Goal: Task Accomplishment & Management: Use online tool/utility

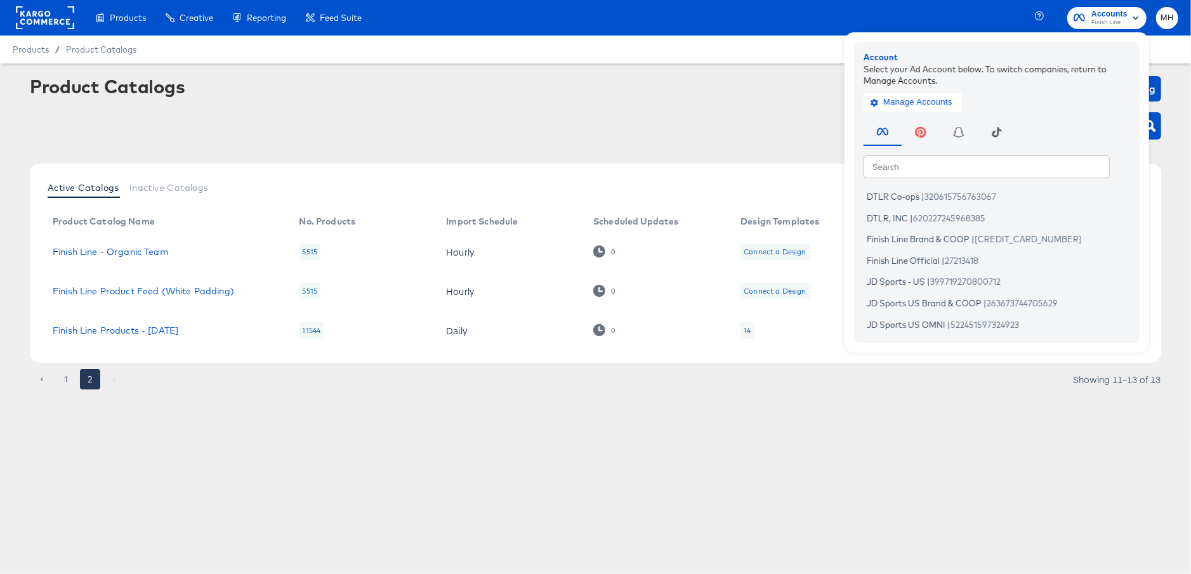
click at [42, 15] on rect at bounding box center [45, 17] width 58 height 23
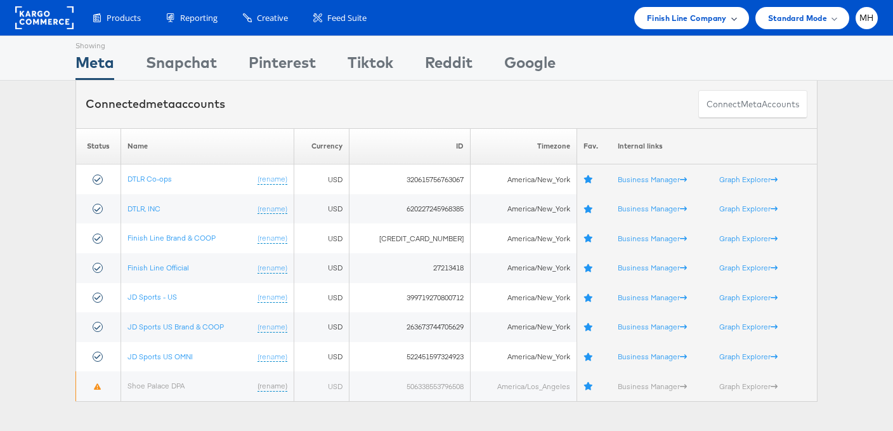
click at [712, 24] on span "Finish Line Company" at bounding box center [687, 17] width 80 height 13
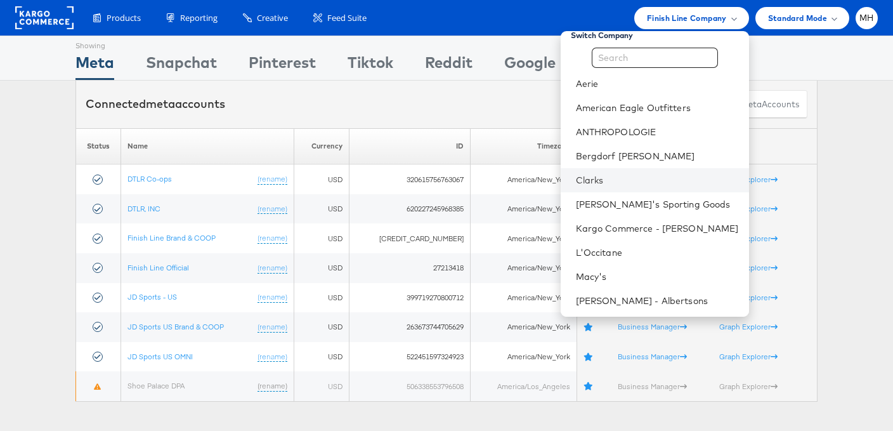
scroll to position [13, 0]
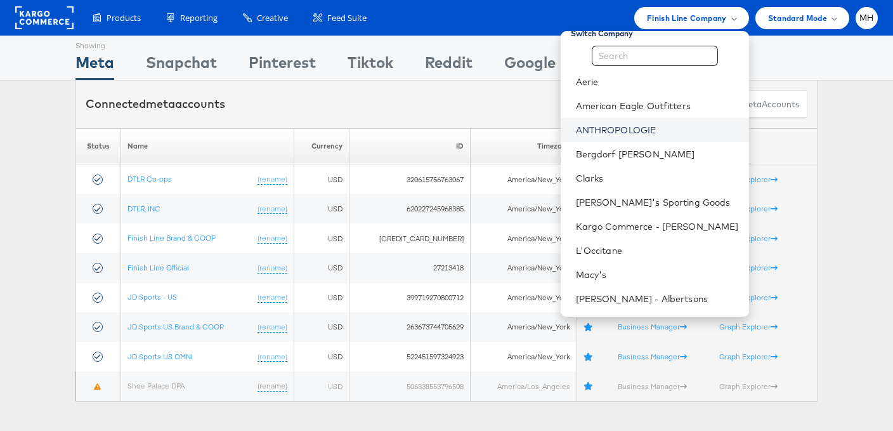
click at [679, 132] on link "ANTHROPOLOGIE" at bounding box center [657, 130] width 163 height 13
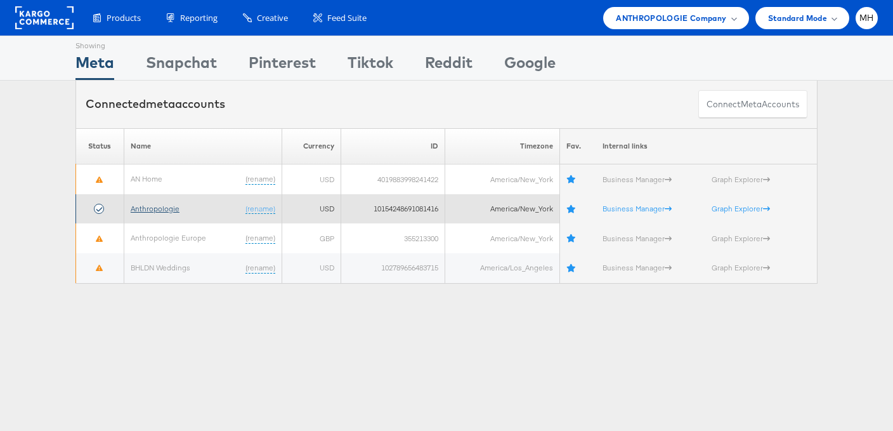
click at [159, 208] on link "Anthropologie" at bounding box center [155, 209] width 49 height 10
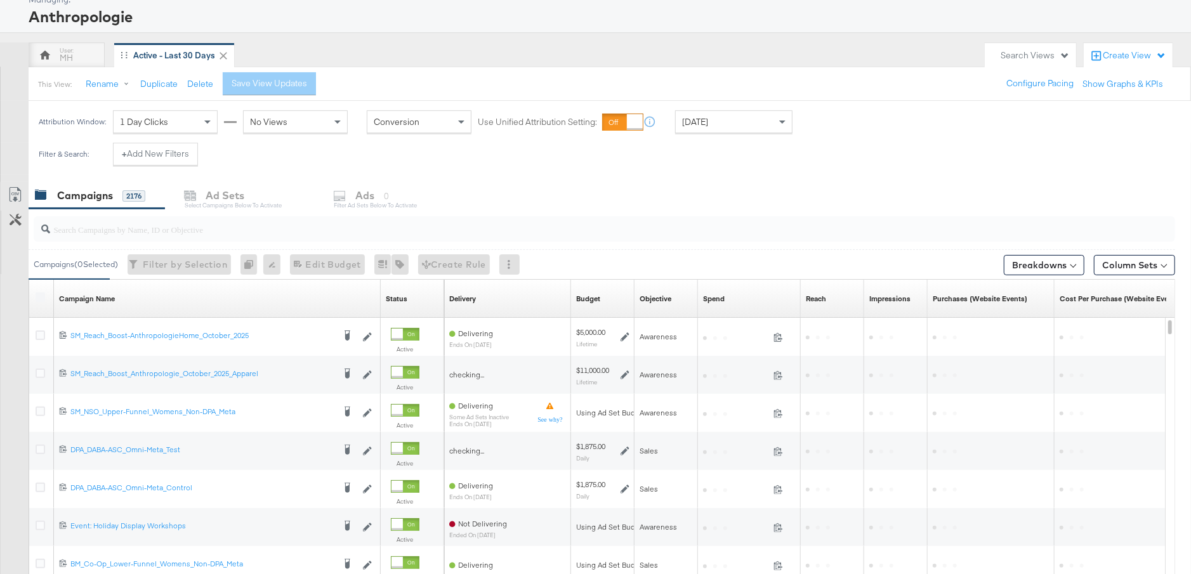
scroll to position [84, 0]
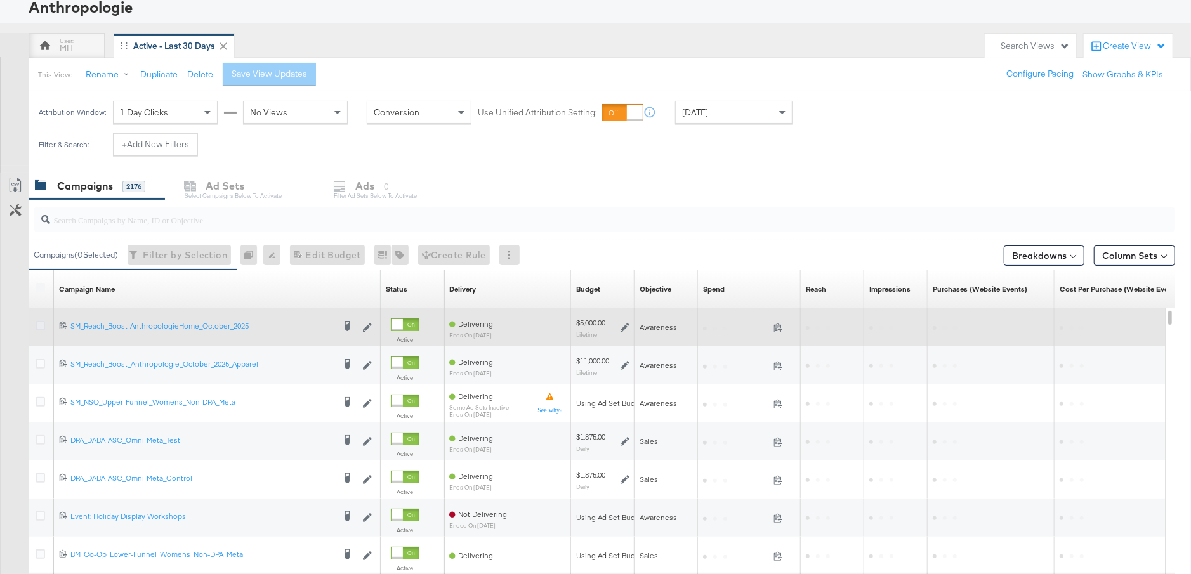
click at [39, 327] on icon at bounding box center [41, 326] width 10 height 10
click at [0, 0] on input "checkbox" at bounding box center [0, 0] width 0 height 0
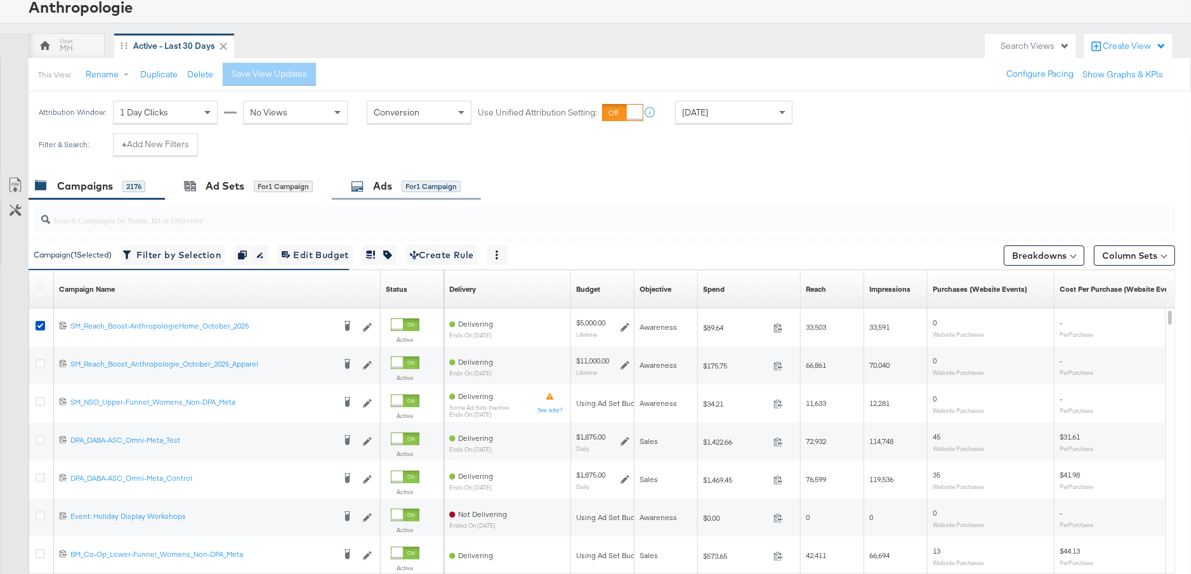
click at [410, 185] on div "for 1 Campaign" at bounding box center [431, 186] width 59 height 11
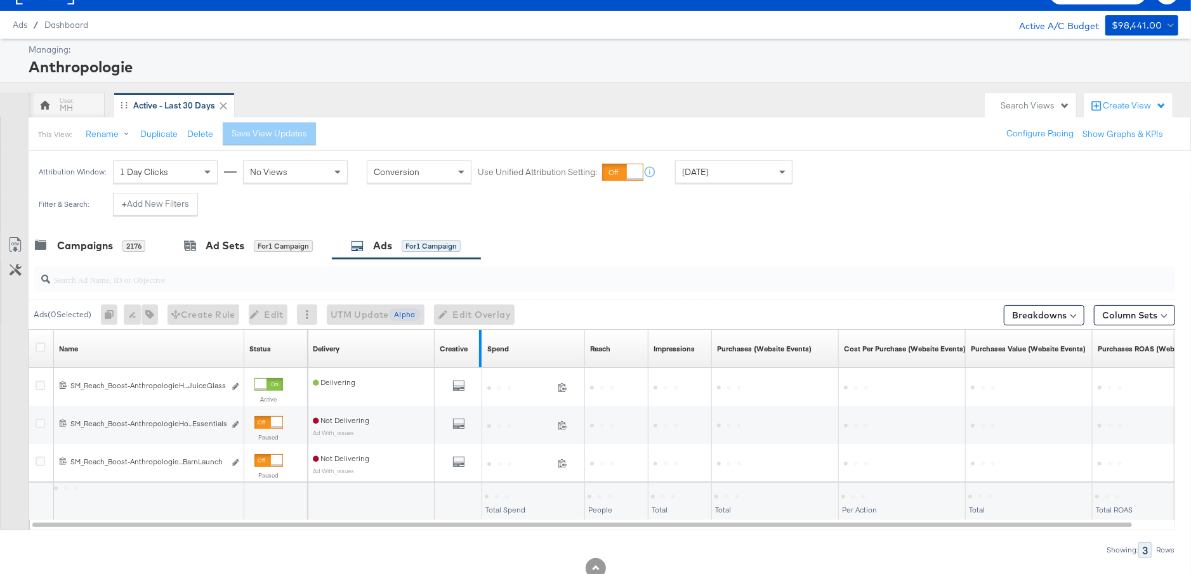
scroll to position [63, 0]
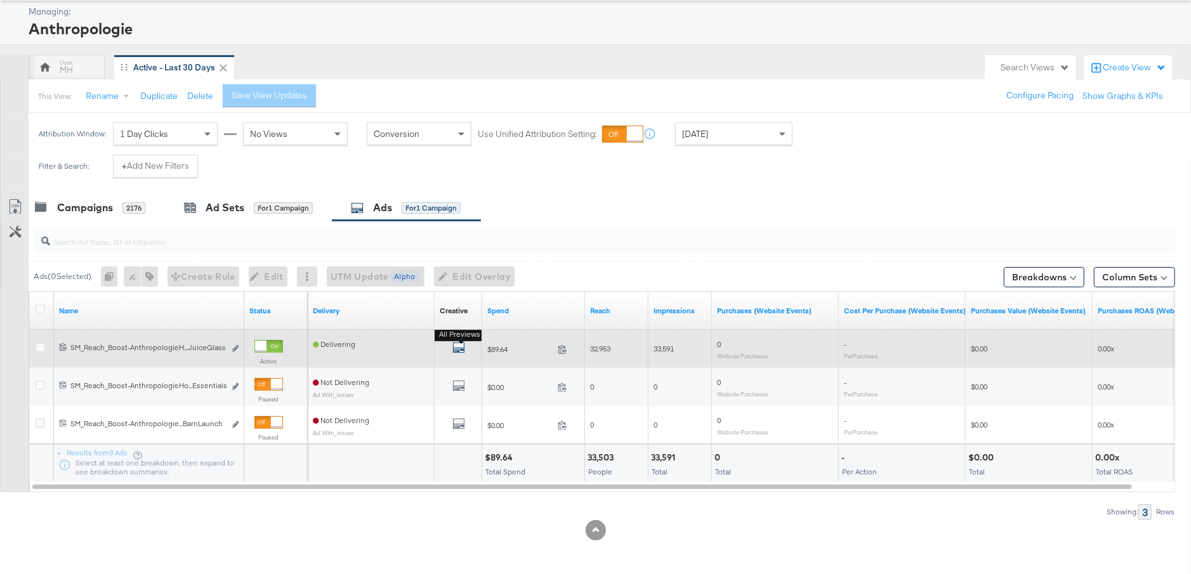
click at [456, 350] on icon "default" at bounding box center [458, 347] width 13 height 13
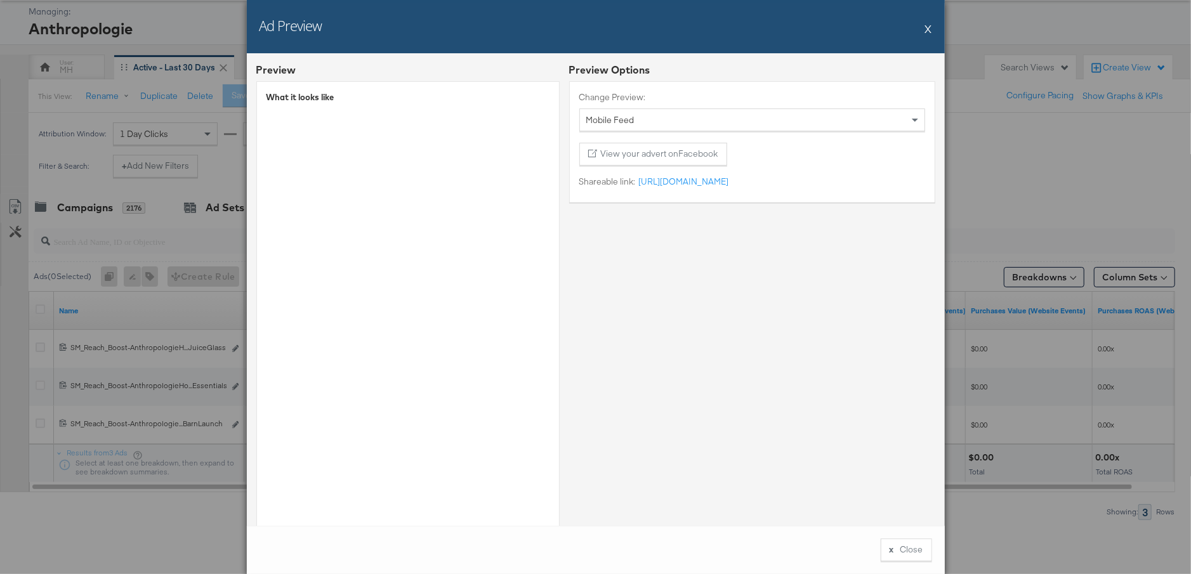
click at [927, 28] on button "X" at bounding box center [928, 28] width 7 height 25
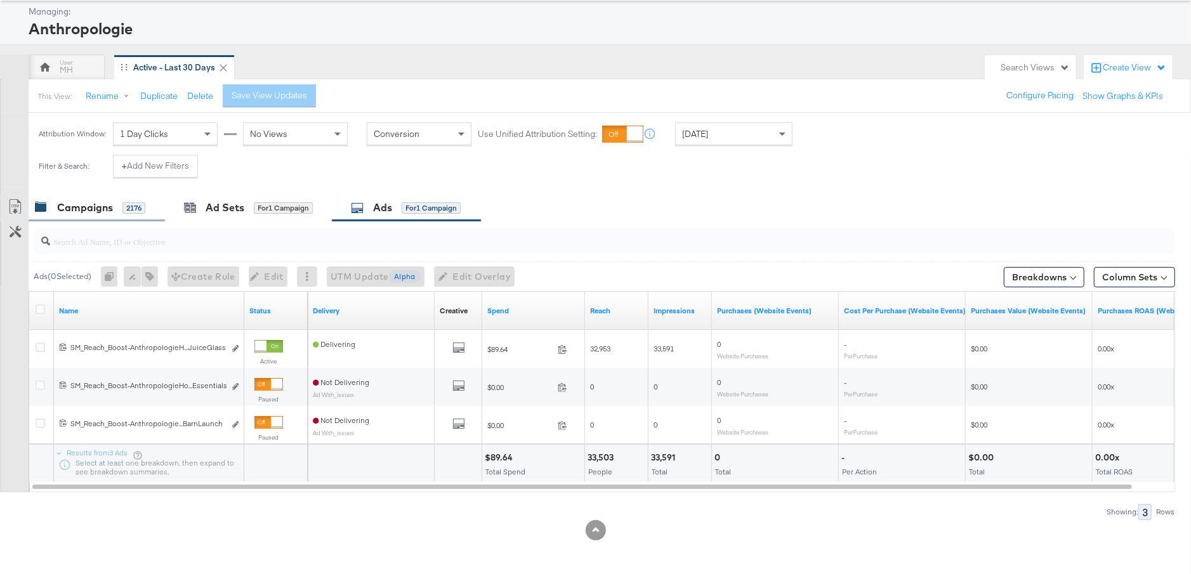
click at [96, 211] on div "Campaigns" at bounding box center [85, 208] width 56 height 15
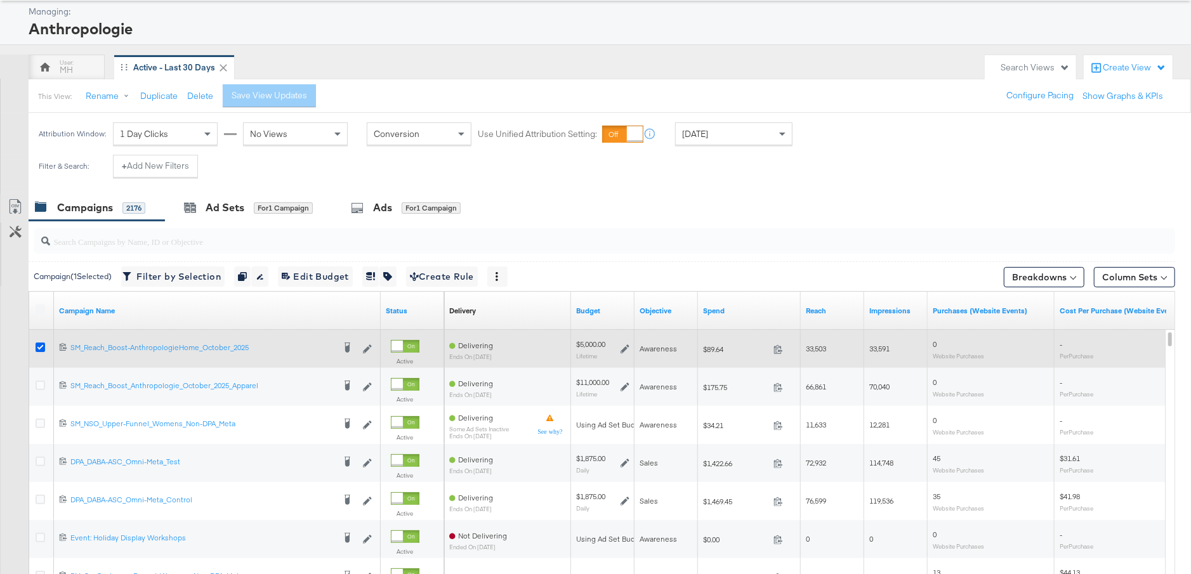
click at [36, 346] on icon at bounding box center [41, 348] width 10 height 10
click at [0, 0] on input "checkbox" at bounding box center [0, 0] width 0 height 0
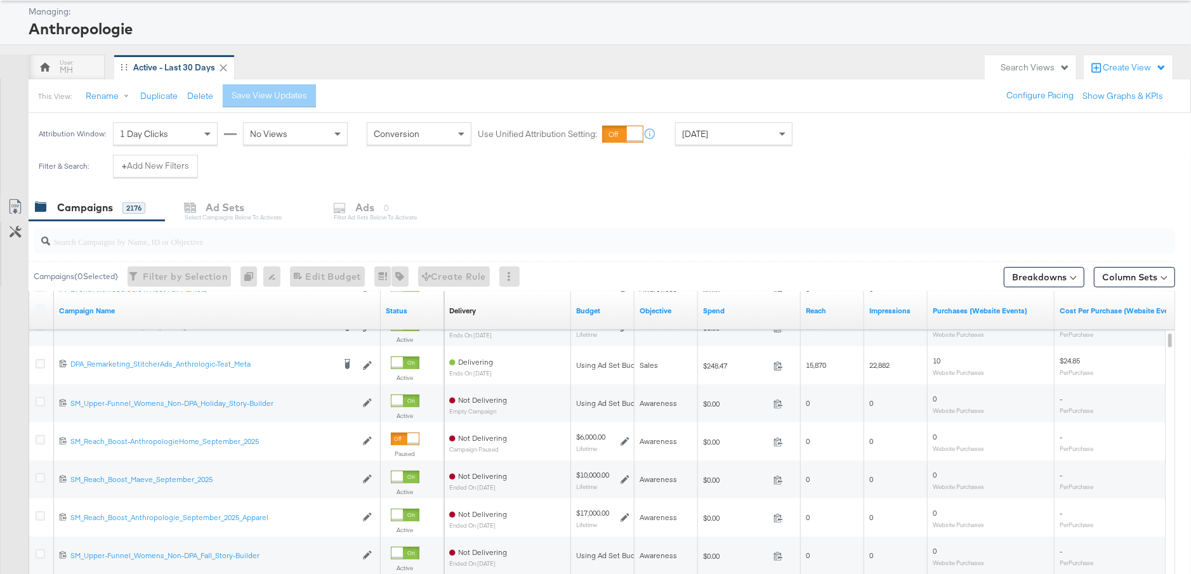
click at [370, 214] on div "Campaigns 2176 Ad Sets Select Campaigns below to activate Ads 0 Filter Ad Sets …" at bounding box center [610, 207] width 1162 height 27
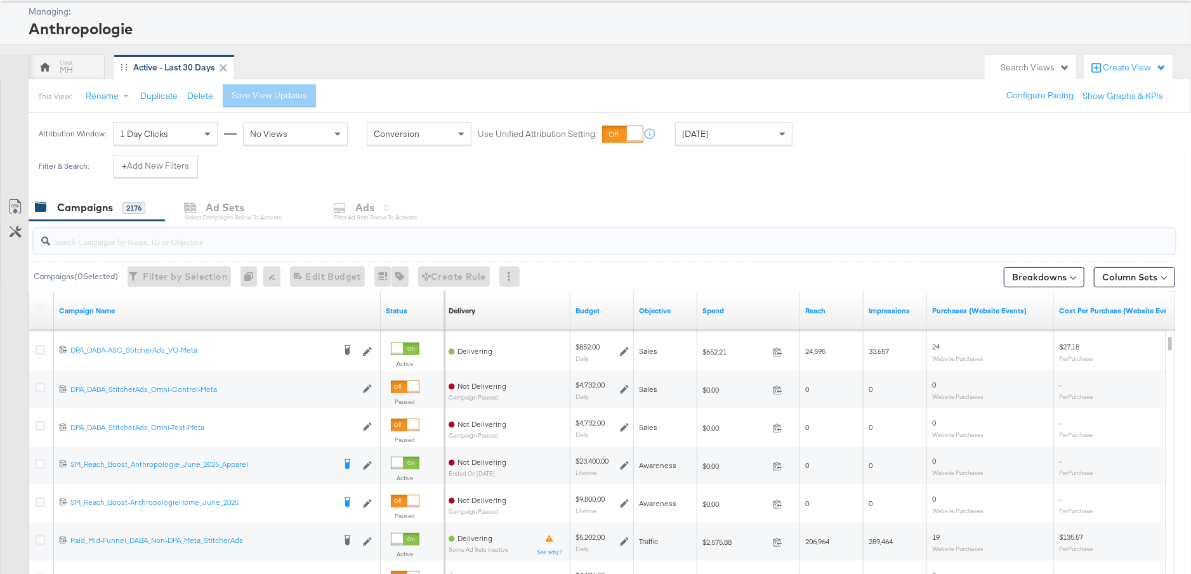
click at [173, 242] on input "search" at bounding box center [560, 236] width 1020 height 25
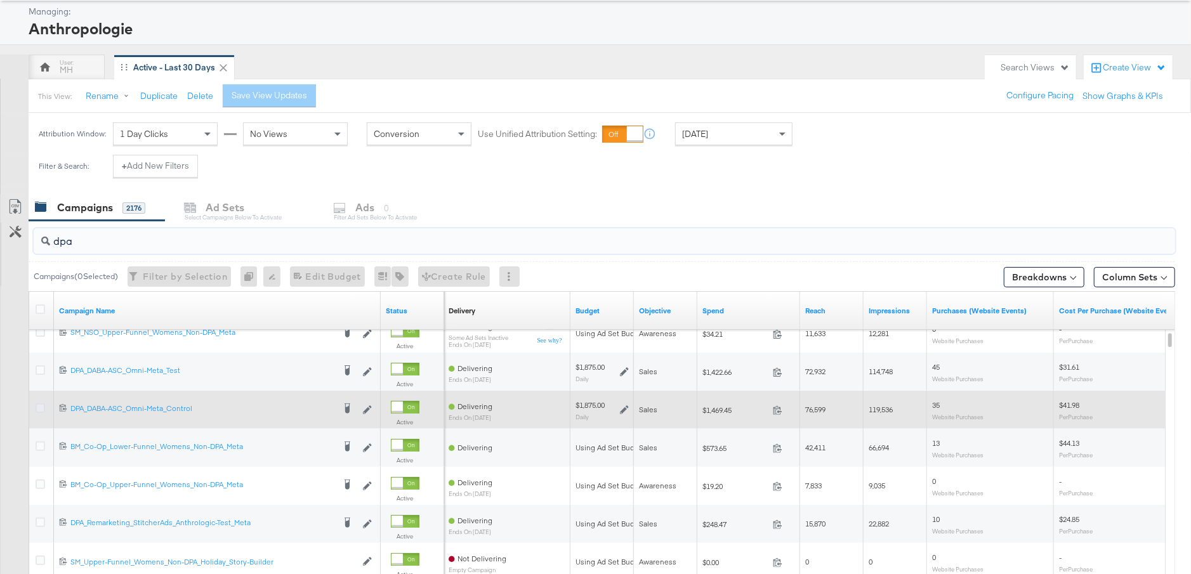
type input "dpa"
click at [37, 407] on icon at bounding box center [41, 409] width 10 height 10
click at [0, 0] on input "checkbox" at bounding box center [0, 0] width 0 height 0
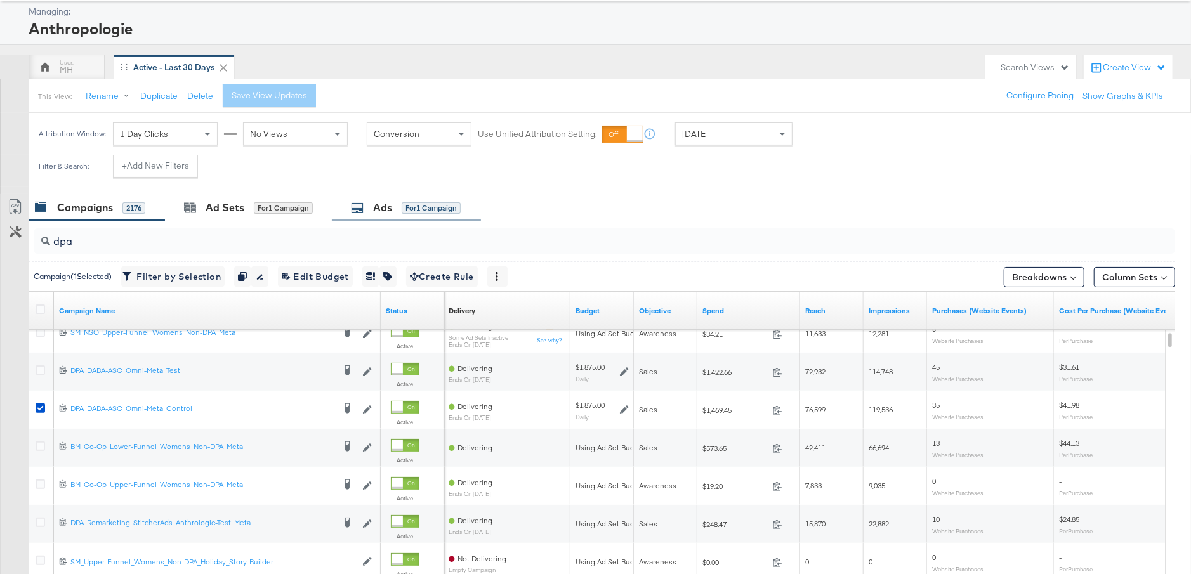
click at [398, 198] on div "Ads for 1 Campaign" at bounding box center [406, 207] width 149 height 27
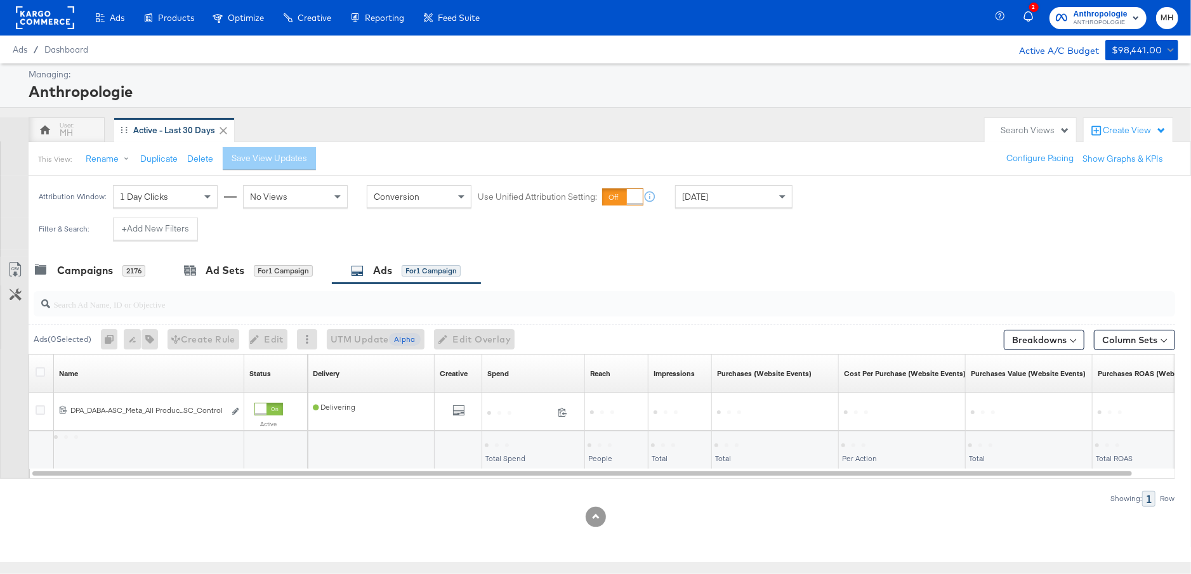
scroll to position [0, 0]
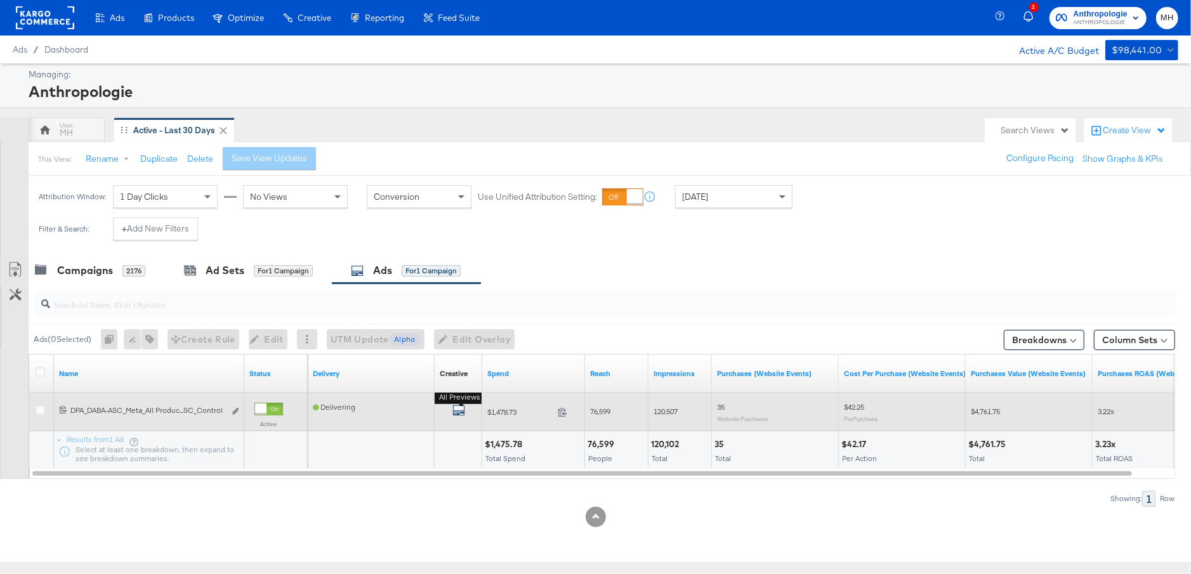
click at [461, 407] on icon "default" at bounding box center [458, 410] width 13 height 13
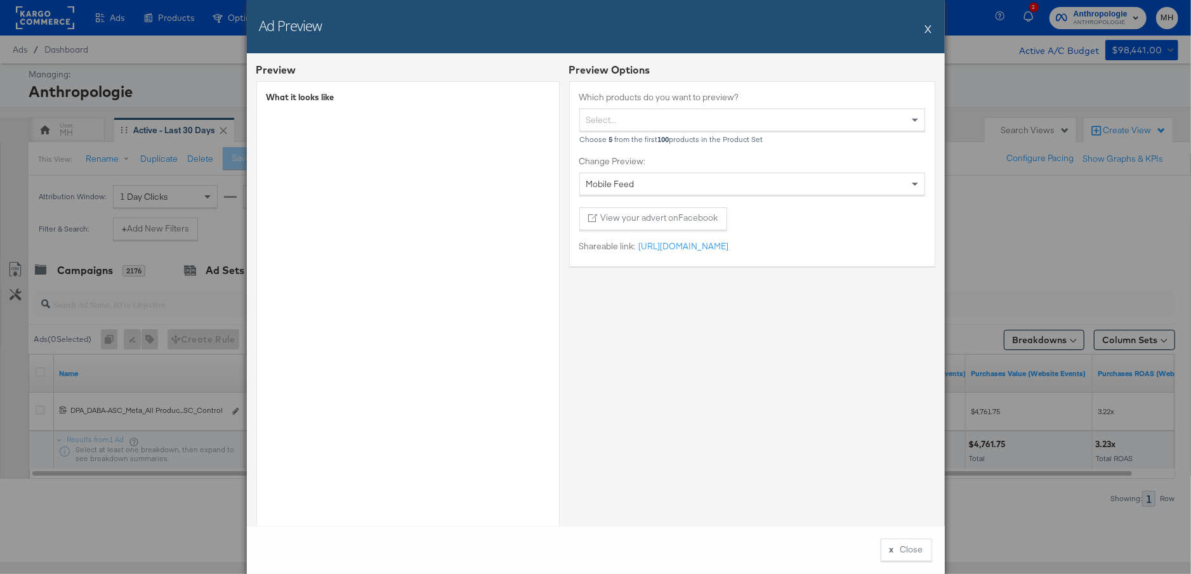
click at [922, 29] on div "Ad Preview X" at bounding box center [596, 26] width 698 height 53
click at [928, 29] on button "X" at bounding box center [928, 28] width 7 height 25
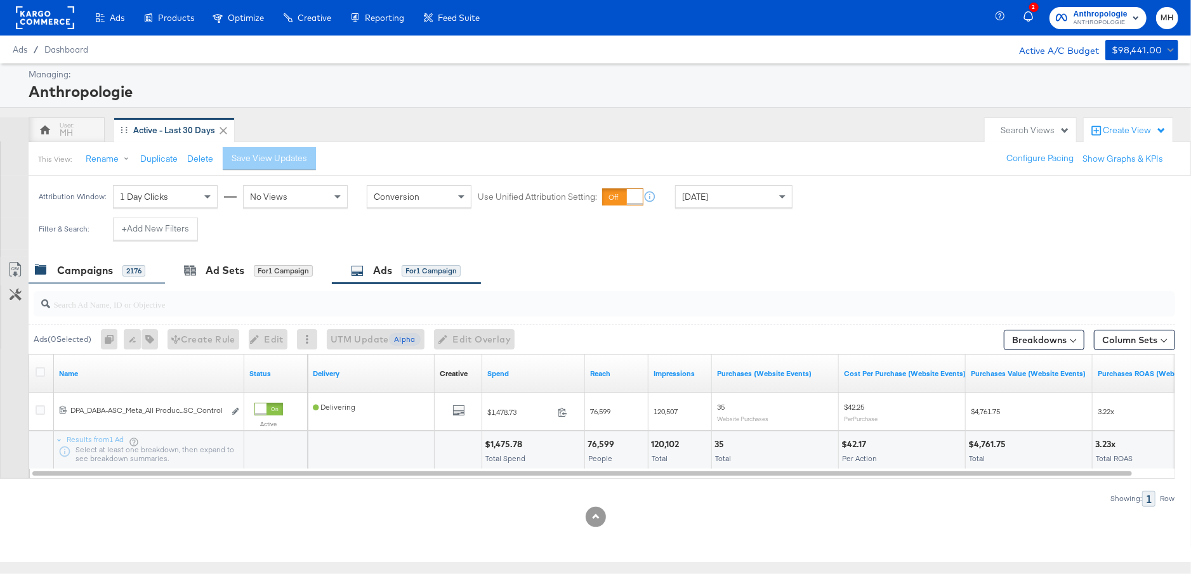
click at [82, 279] on div "Campaigns 2176" at bounding box center [97, 270] width 136 height 27
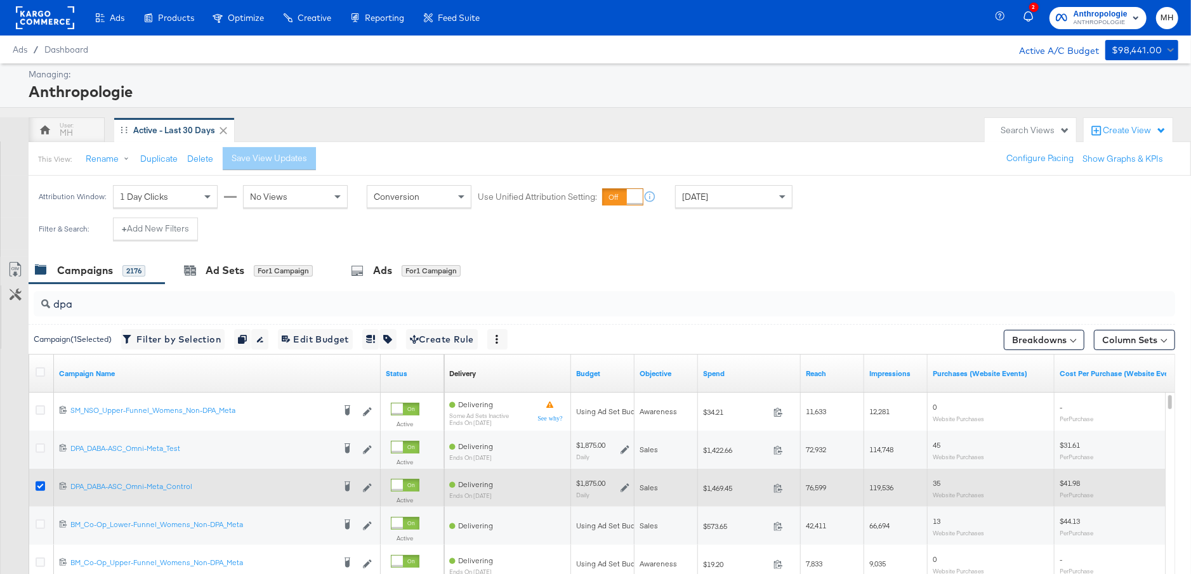
click at [39, 485] on icon at bounding box center [41, 487] width 10 height 10
click at [0, 0] on input "checkbox" at bounding box center [0, 0] width 0 height 0
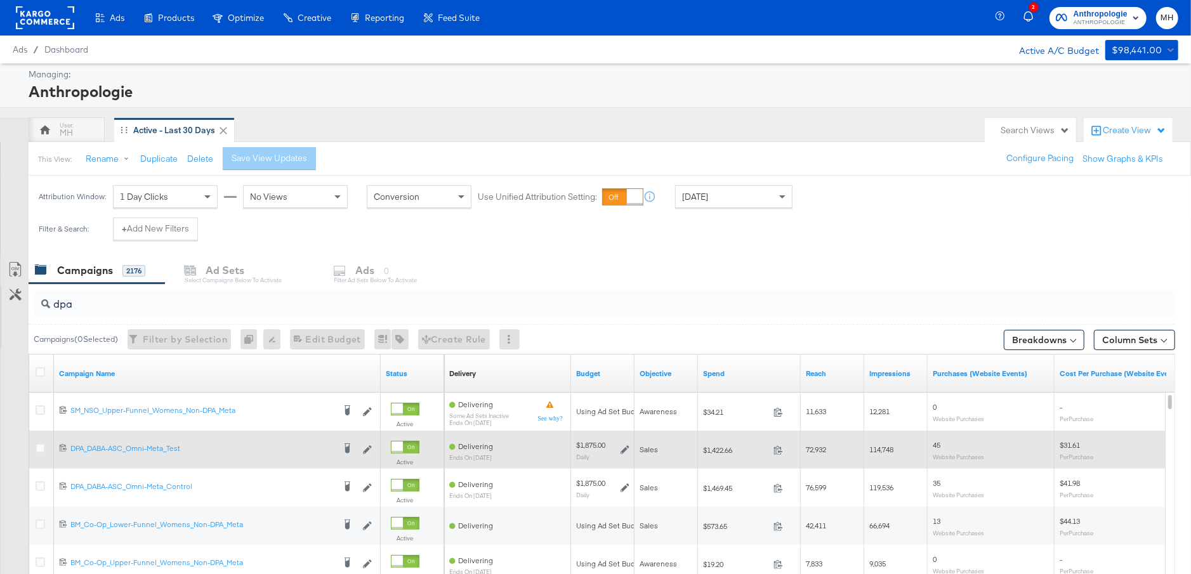
click at [32, 448] on div at bounding box center [41, 449] width 23 height 23
click at [40, 447] on icon at bounding box center [41, 449] width 10 height 10
click at [0, 0] on input "checkbox" at bounding box center [0, 0] width 0 height 0
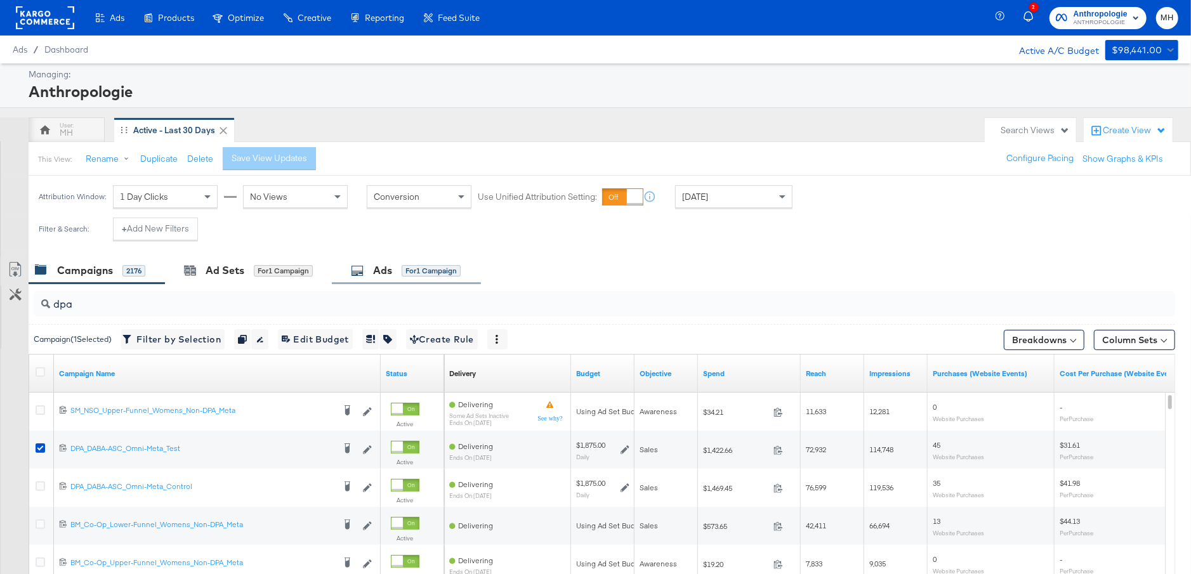
click at [390, 274] on div "Ads" at bounding box center [382, 270] width 19 height 15
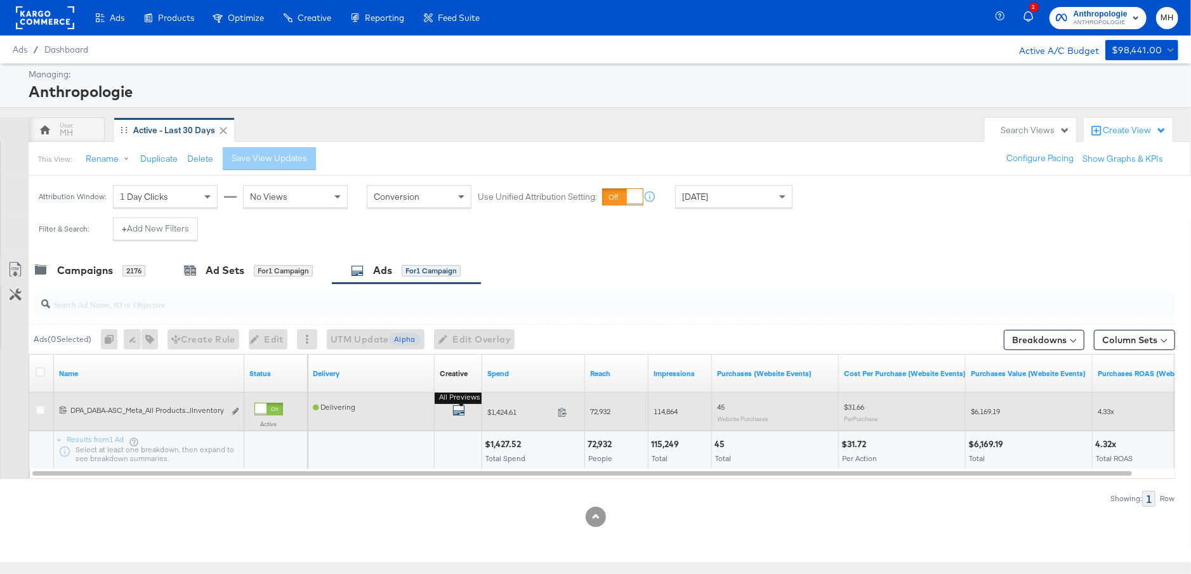
click at [459, 407] on icon "default" at bounding box center [458, 410] width 13 height 13
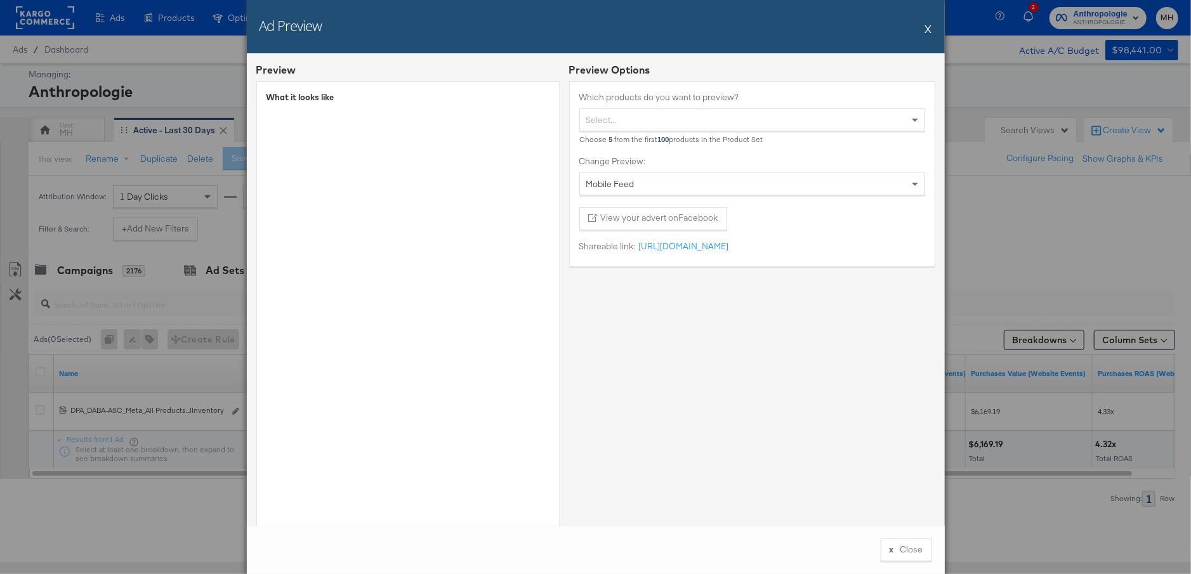
click at [924, 32] on div "Ad Preview X" at bounding box center [596, 26] width 698 height 53
click at [929, 30] on button "X" at bounding box center [928, 28] width 7 height 25
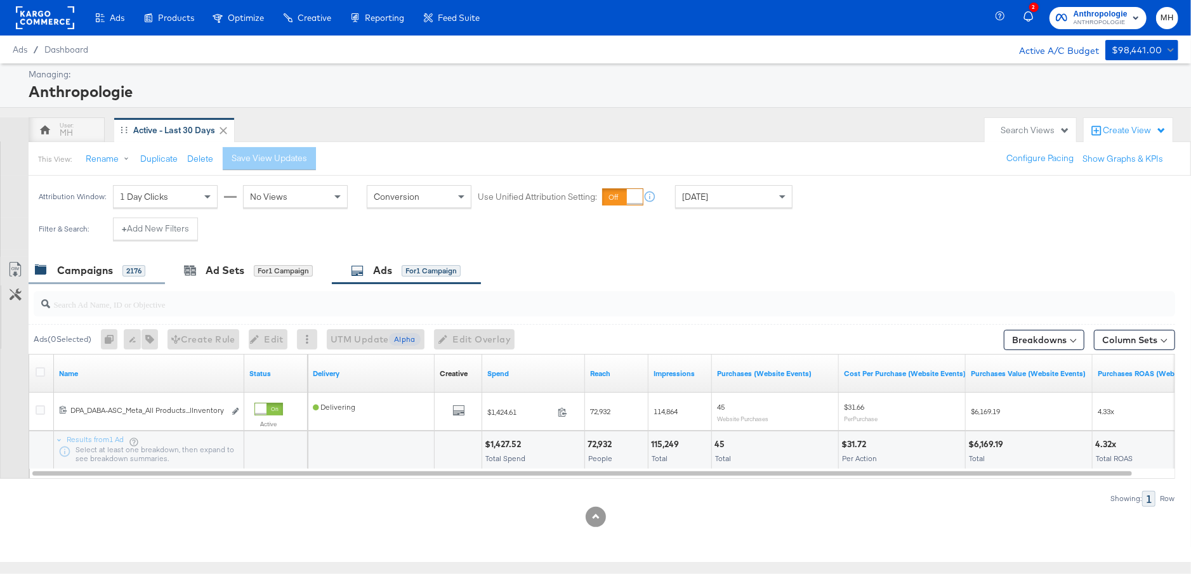
click at [96, 266] on div "Campaigns" at bounding box center [85, 270] width 56 height 15
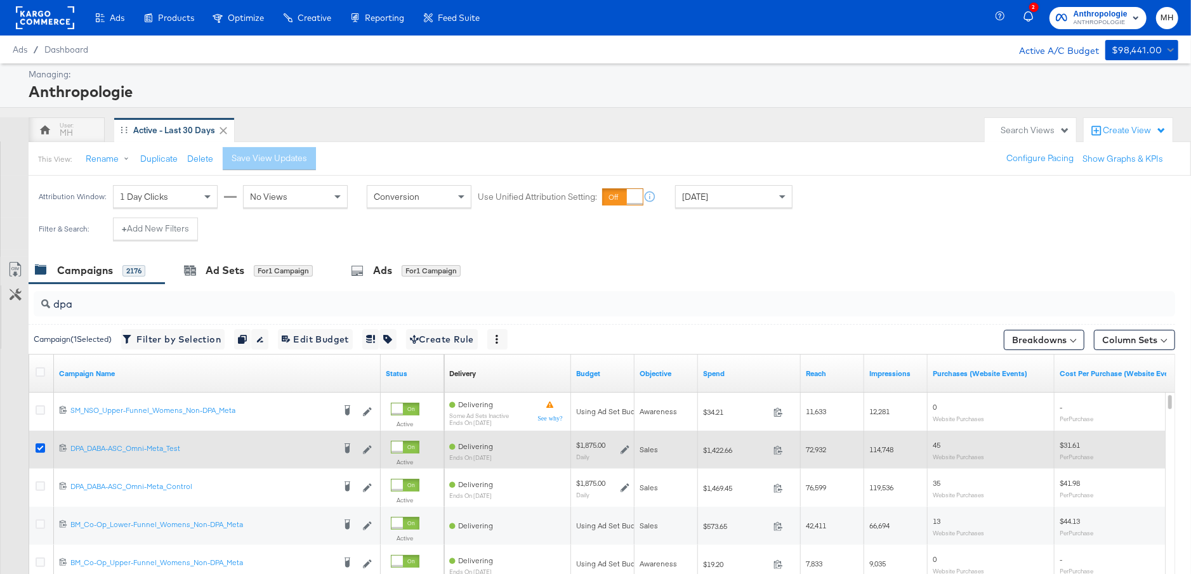
click at [38, 449] on icon at bounding box center [41, 449] width 10 height 10
click at [0, 0] on input "checkbox" at bounding box center [0, 0] width 0 height 0
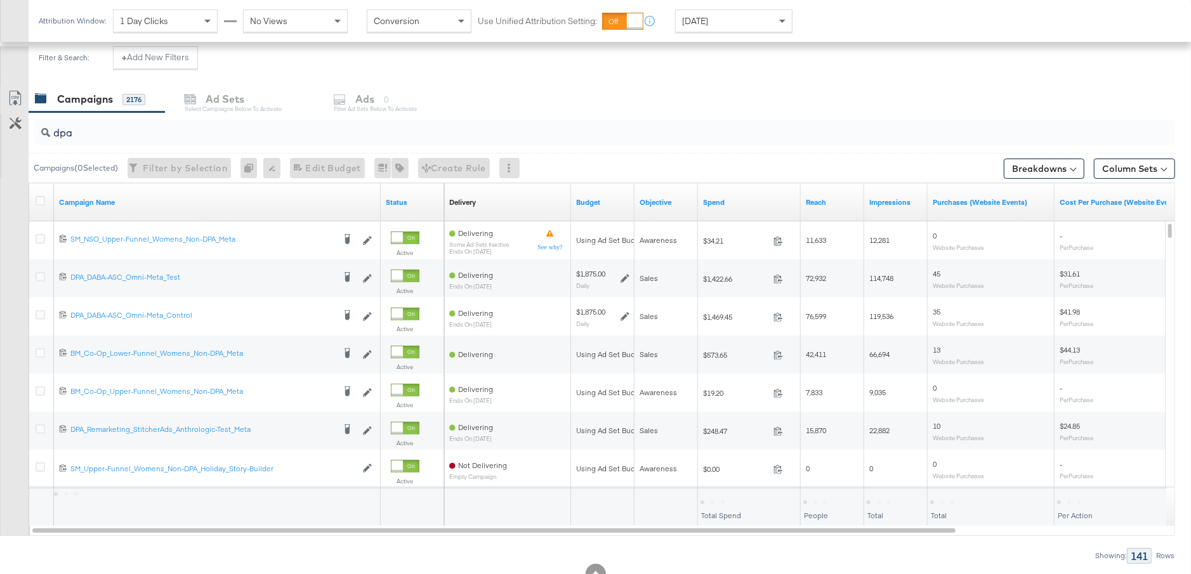
scroll to position [183, 0]
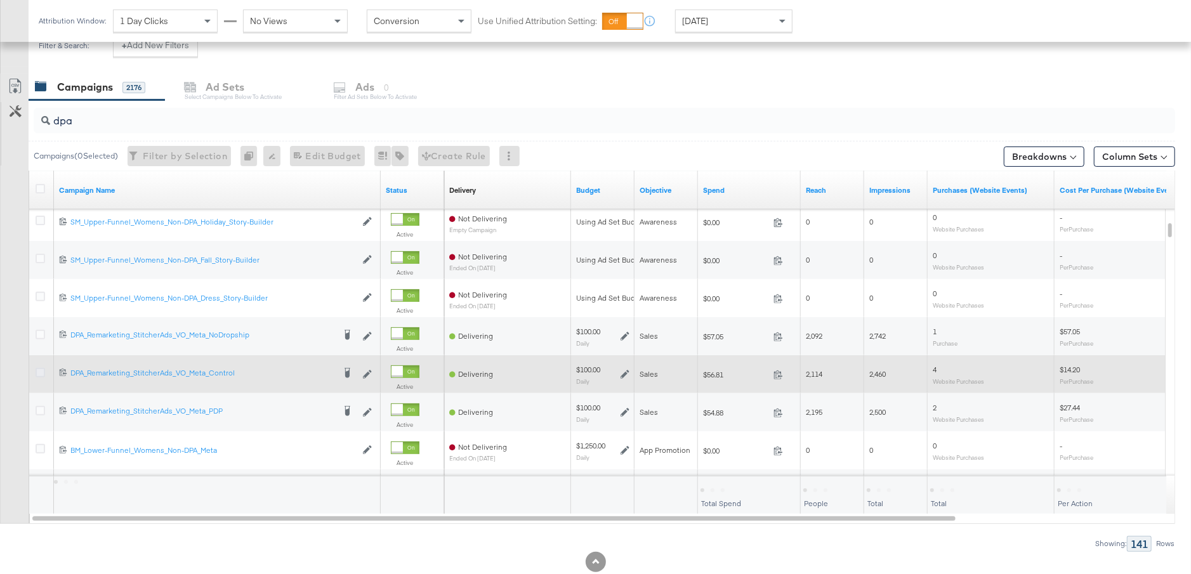
click at [43, 372] on icon at bounding box center [41, 373] width 10 height 10
click at [0, 0] on input "checkbox" at bounding box center [0, 0] width 0 height 0
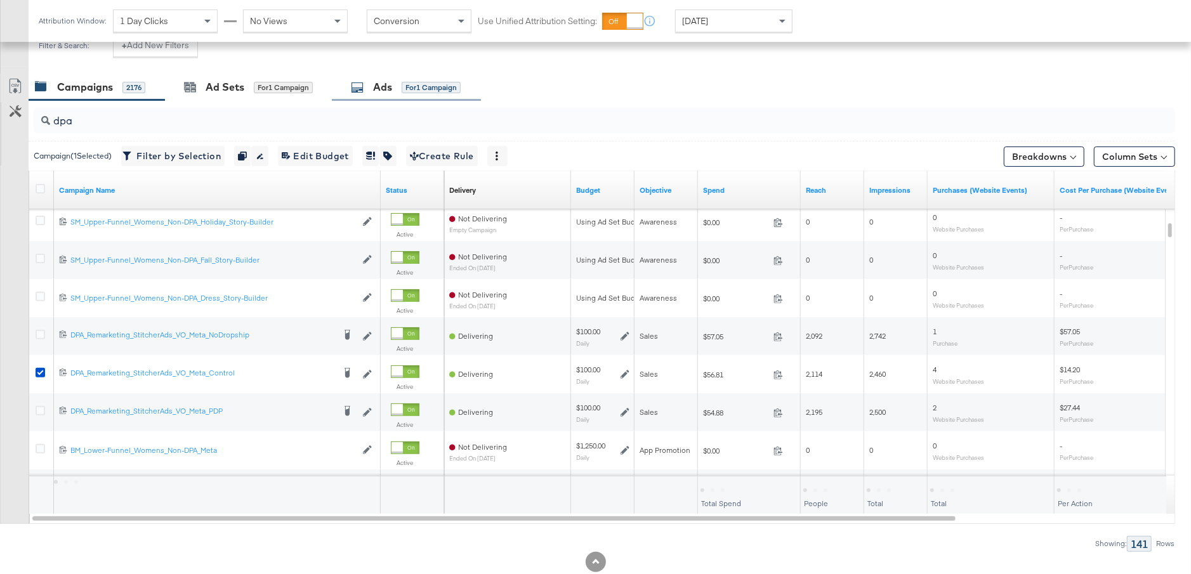
click at [402, 93] on div "Ads for 1 Campaign" at bounding box center [406, 87] width 110 height 15
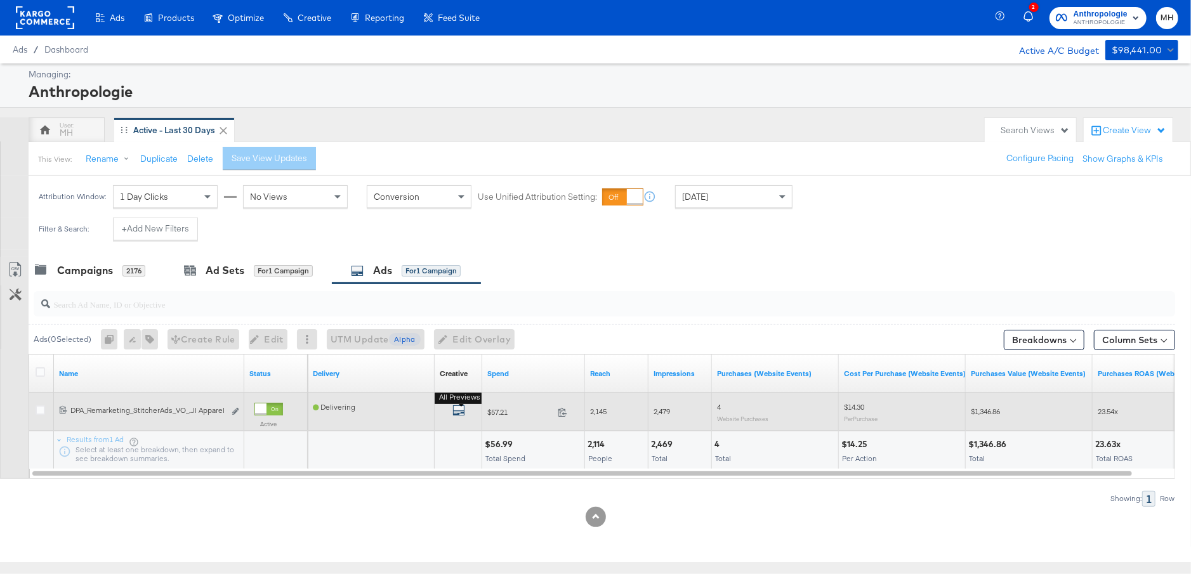
click at [458, 404] on b "All Previews" at bounding box center [460, 397] width 51 height 13
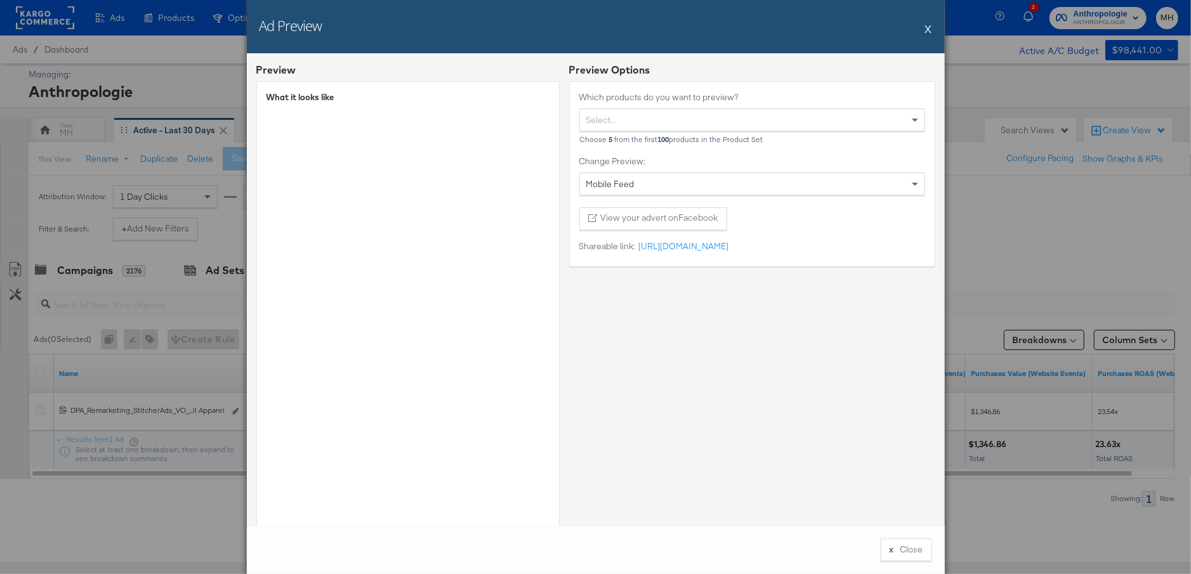
click at [929, 29] on button "X" at bounding box center [928, 28] width 7 height 25
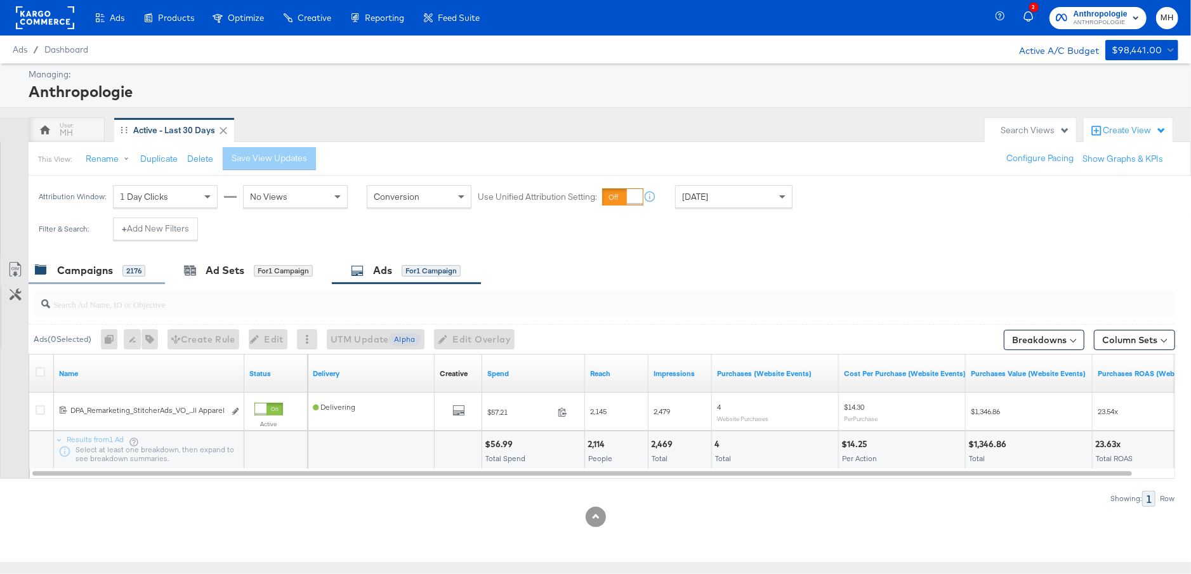
click at [92, 271] on div "Campaigns" at bounding box center [85, 270] width 56 height 15
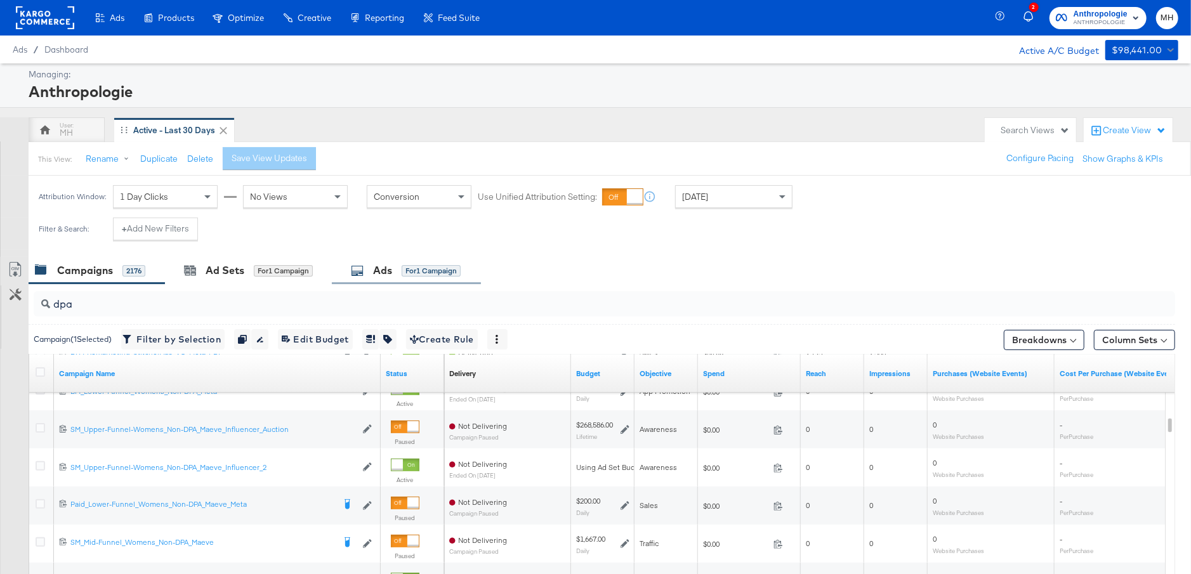
click at [397, 275] on div "Ads for 1 Campaign" at bounding box center [406, 270] width 110 height 15
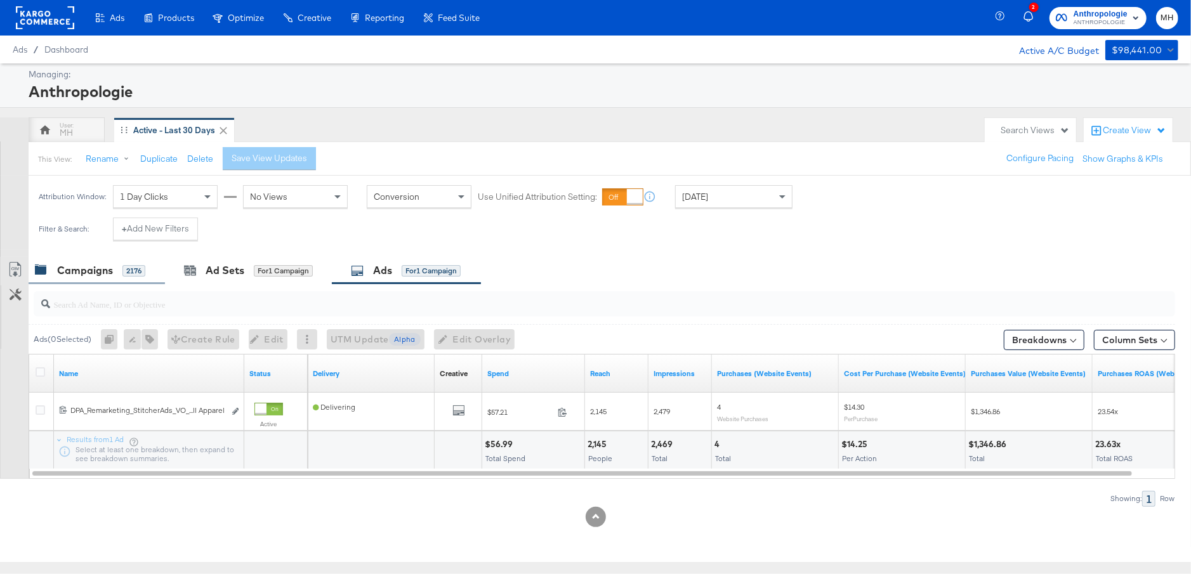
click at [92, 271] on div "Campaigns" at bounding box center [85, 270] width 56 height 15
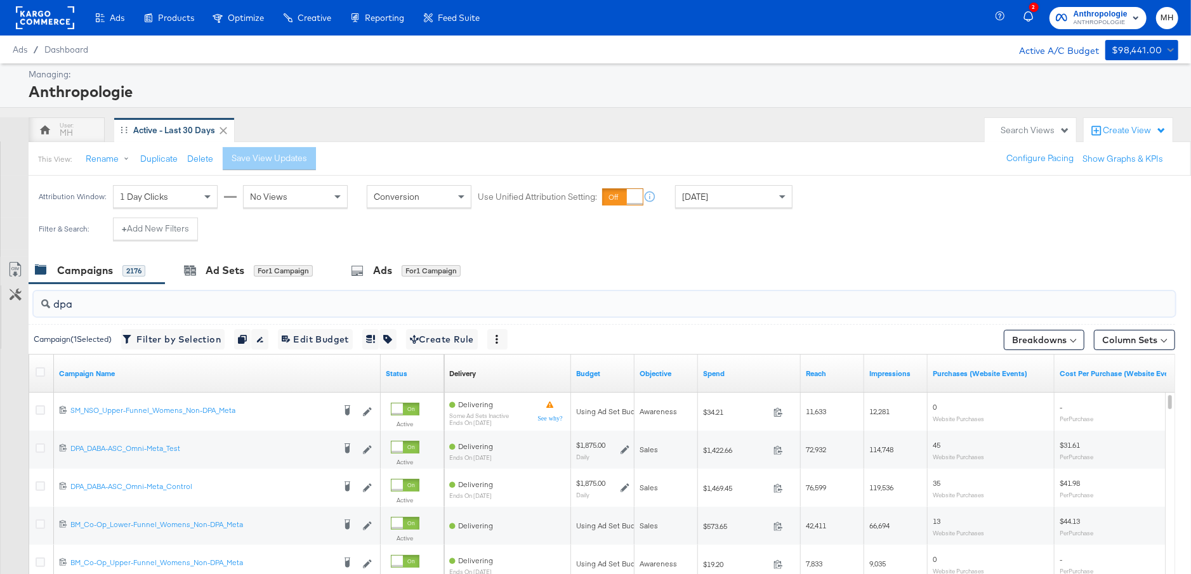
drag, startPoint x: 77, startPoint y: 300, endPoint x: 37, endPoint y: 298, distance: 39.4
click at [37, 298] on div "dpa" at bounding box center [605, 303] width 1142 height 25
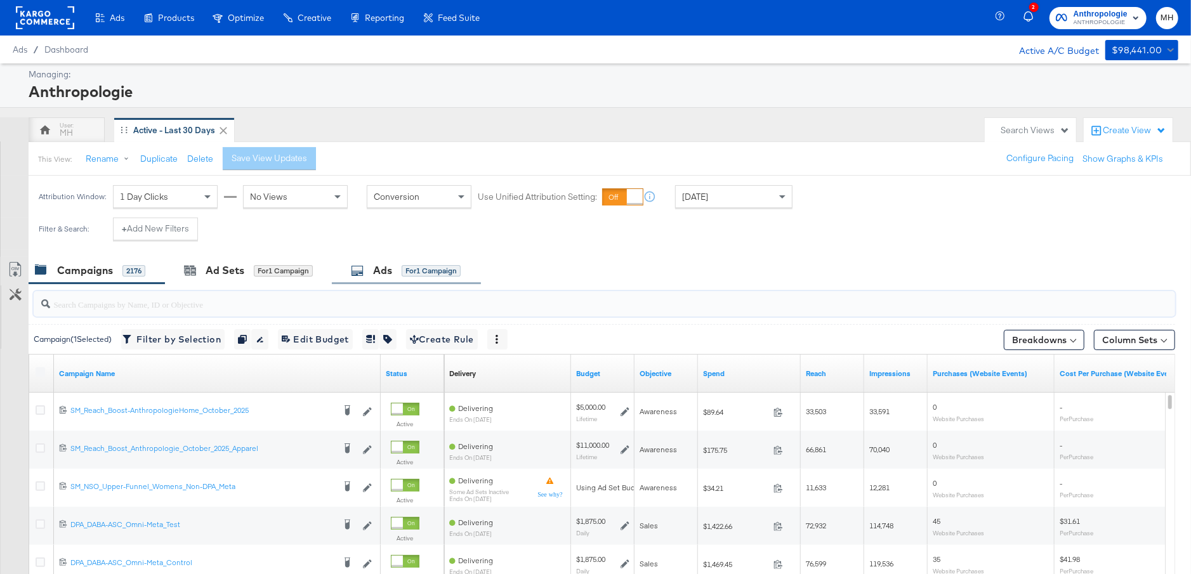
click at [393, 261] on div "Ads for 1 Campaign" at bounding box center [406, 270] width 149 height 27
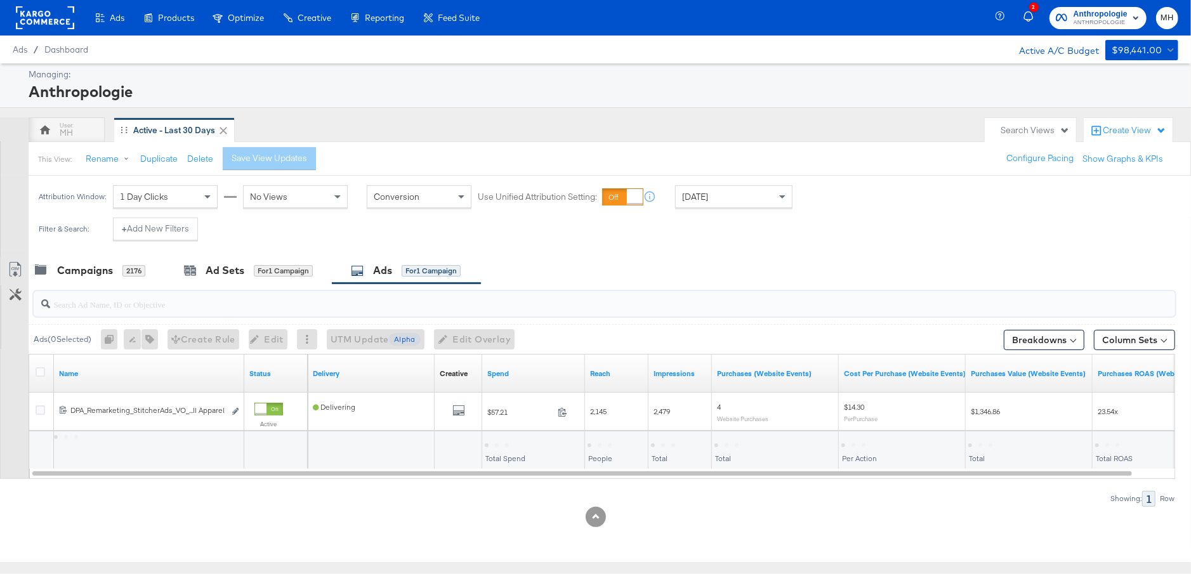
click at [279, 306] on input "search" at bounding box center [560, 299] width 1020 height 25
type input "stitcherads"
click at [96, 273] on div "Campaigns" at bounding box center [85, 270] width 56 height 15
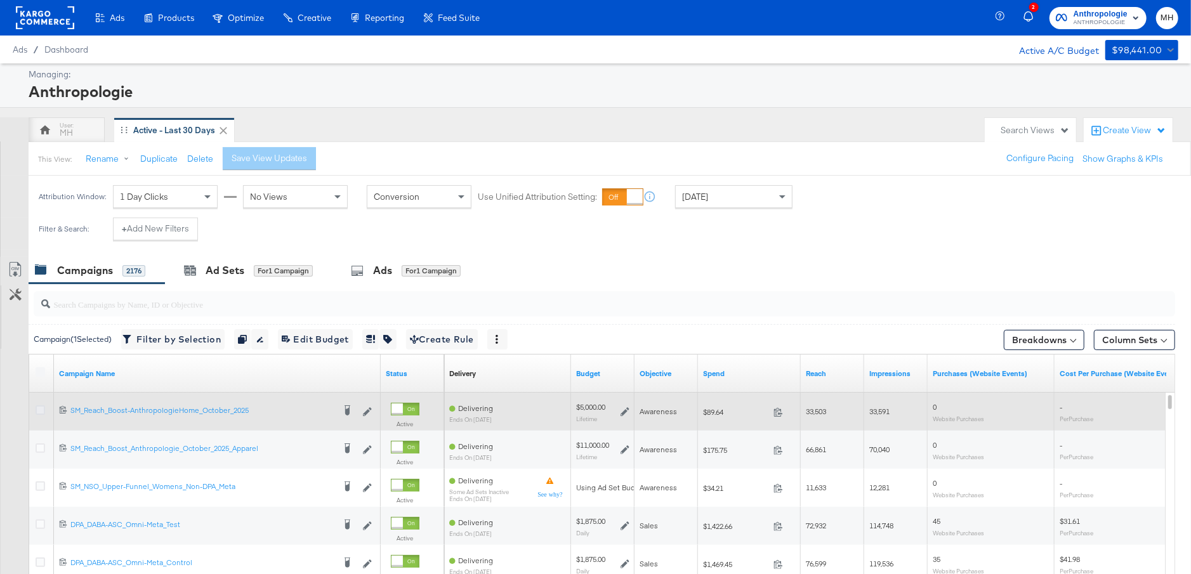
click at [39, 405] on icon at bounding box center [41, 410] width 10 height 10
click at [0, 0] on input "checkbox" at bounding box center [0, 0] width 0 height 0
click at [39, 405] on icon at bounding box center [41, 410] width 10 height 10
click at [0, 0] on input "checkbox" at bounding box center [0, 0] width 0 height 0
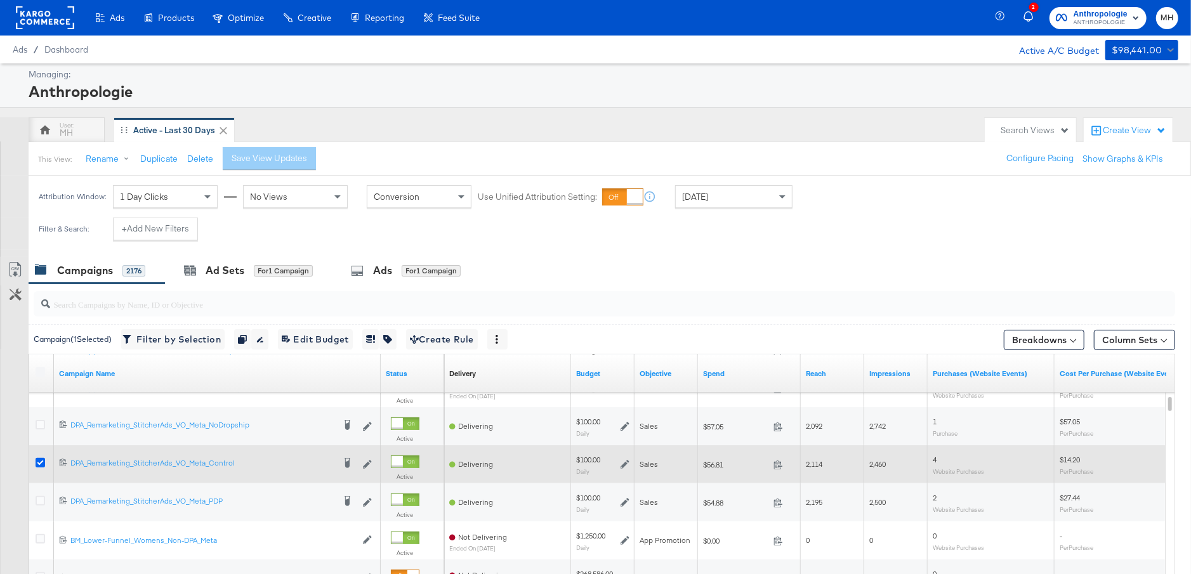
click at [40, 459] on icon at bounding box center [41, 463] width 10 height 10
click at [0, 0] on input "checkbox" at bounding box center [0, 0] width 0 height 0
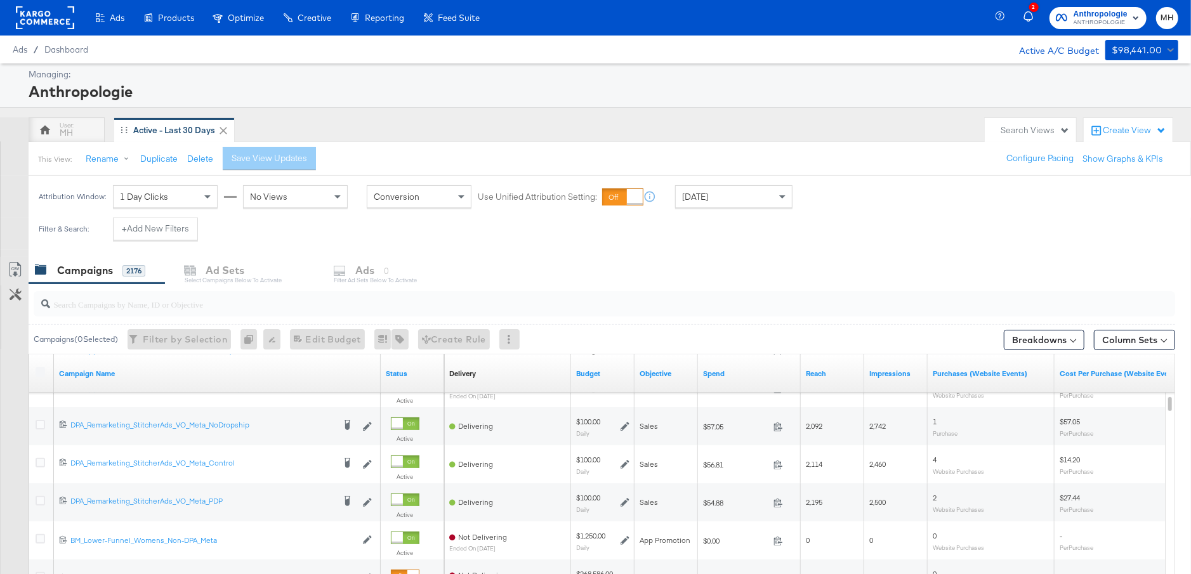
click at [401, 266] on div "Campaigns 2176 Ad Sets Select Campaigns below to activate Ads 0 Filter Ad Sets …" at bounding box center [610, 270] width 1162 height 27
click at [214, 279] on div "Campaigns 2176 Ad Sets Select Campaigns below to activate Ads 0 Filter Ad Sets …" at bounding box center [610, 270] width 1162 height 27
click at [204, 312] on div at bounding box center [605, 303] width 1142 height 25
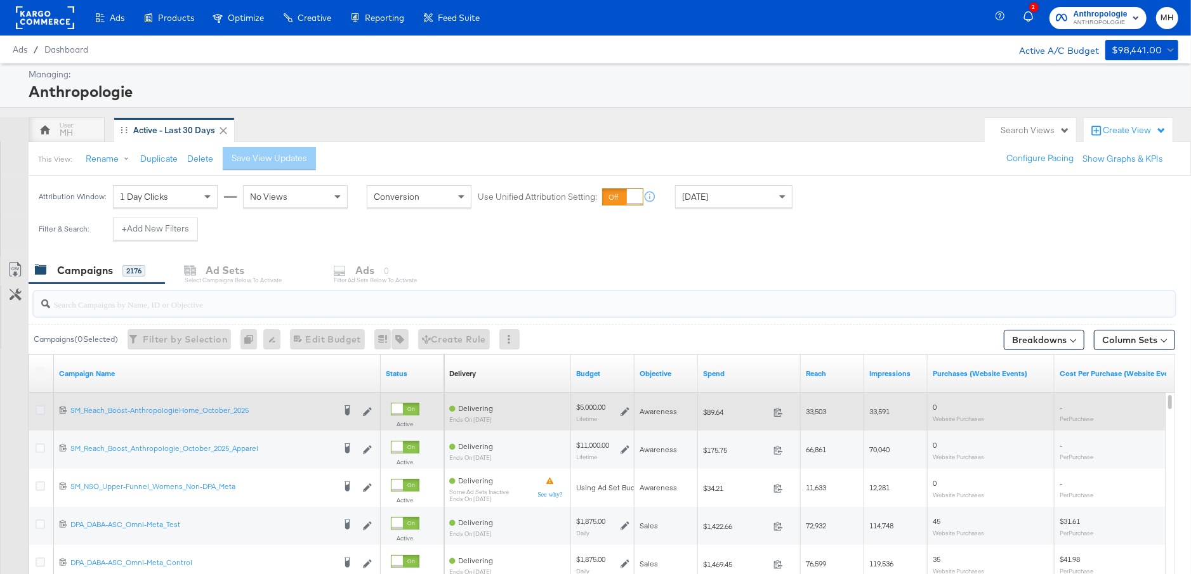
click at [38, 407] on icon at bounding box center [41, 410] width 10 height 10
click at [0, 0] on input "checkbox" at bounding box center [0, 0] width 0 height 0
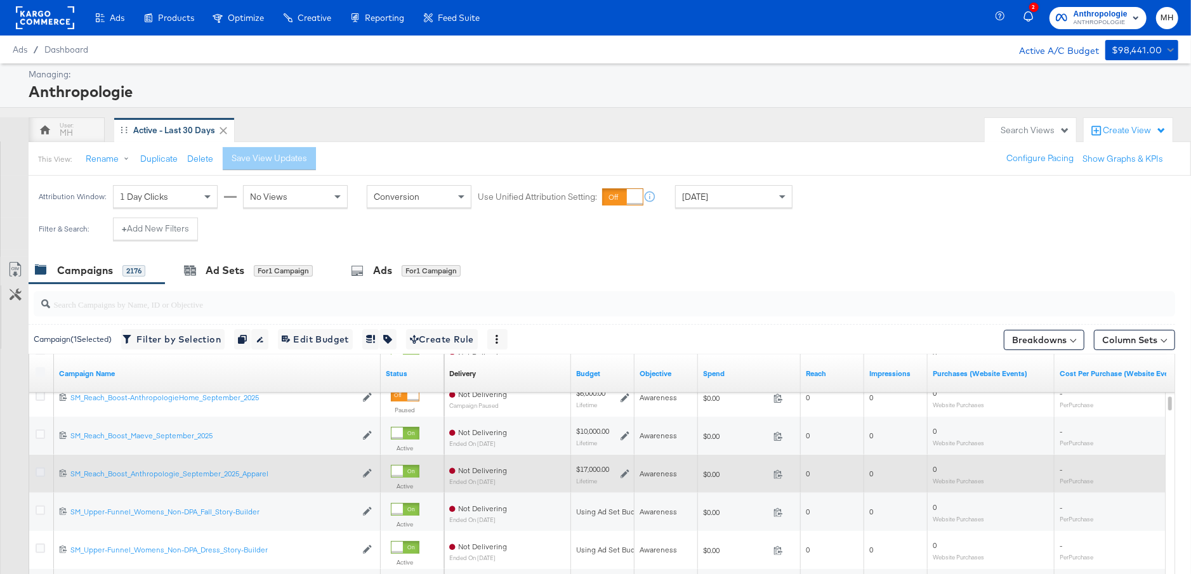
click at [40, 474] on icon at bounding box center [41, 473] width 10 height 10
click at [0, 0] on input "checkbox" at bounding box center [0, 0] width 0 height 0
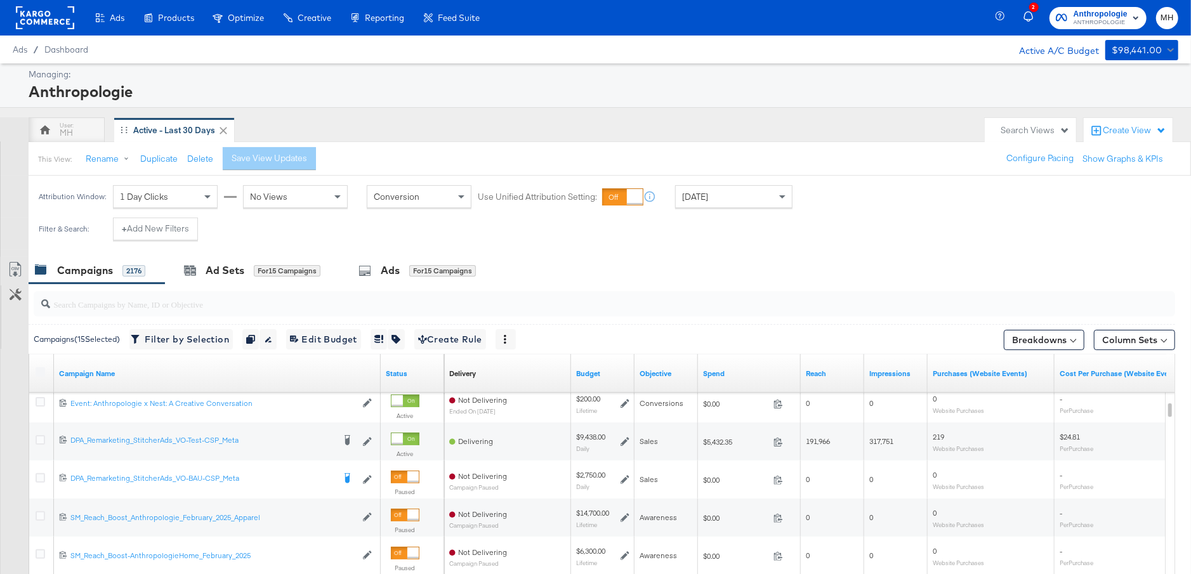
click at [42, 369] on label at bounding box center [41, 372] width 10 height 10
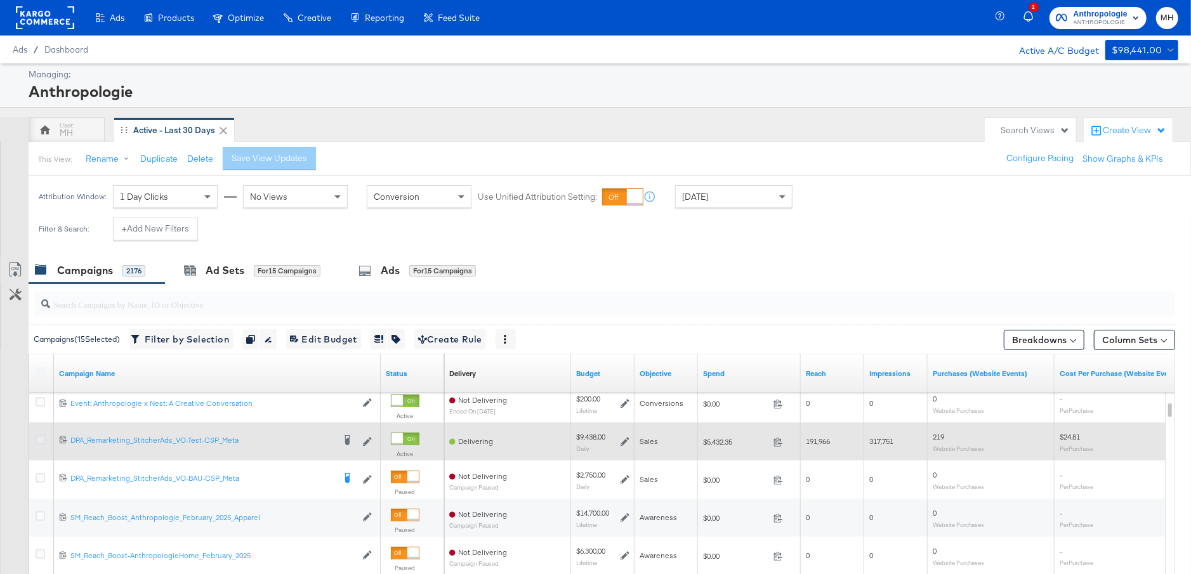
click at [40, 437] on icon at bounding box center [41, 440] width 10 height 10
click at [0, 0] on input "checkbox" at bounding box center [0, 0] width 0 height 0
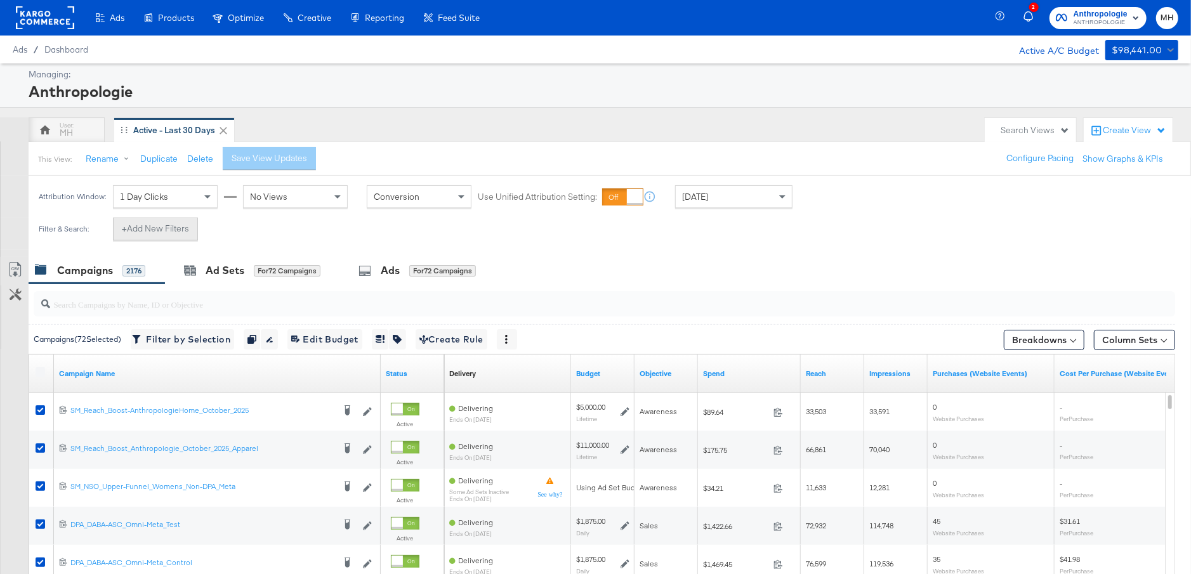
click at [163, 227] on button "+ Add New Filters" at bounding box center [155, 229] width 85 height 23
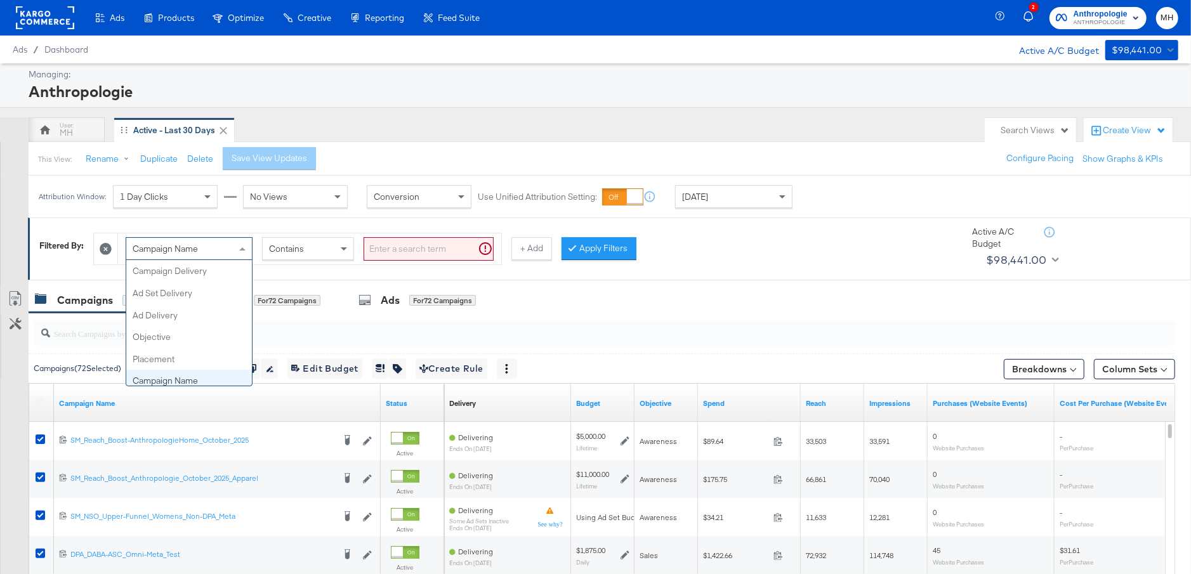
click at [219, 251] on div "Campaign Name" at bounding box center [189, 249] width 126 height 22
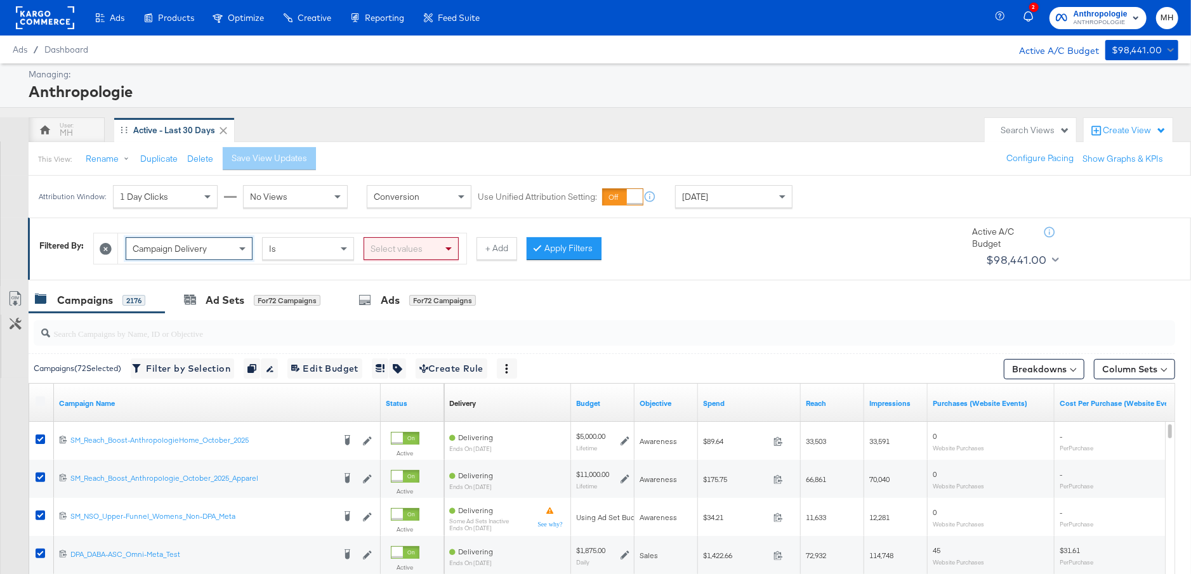
click at [400, 254] on div "Select values" at bounding box center [411, 249] width 94 height 22
click at [570, 251] on button "Apply Filters" at bounding box center [564, 248] width 75 height 23
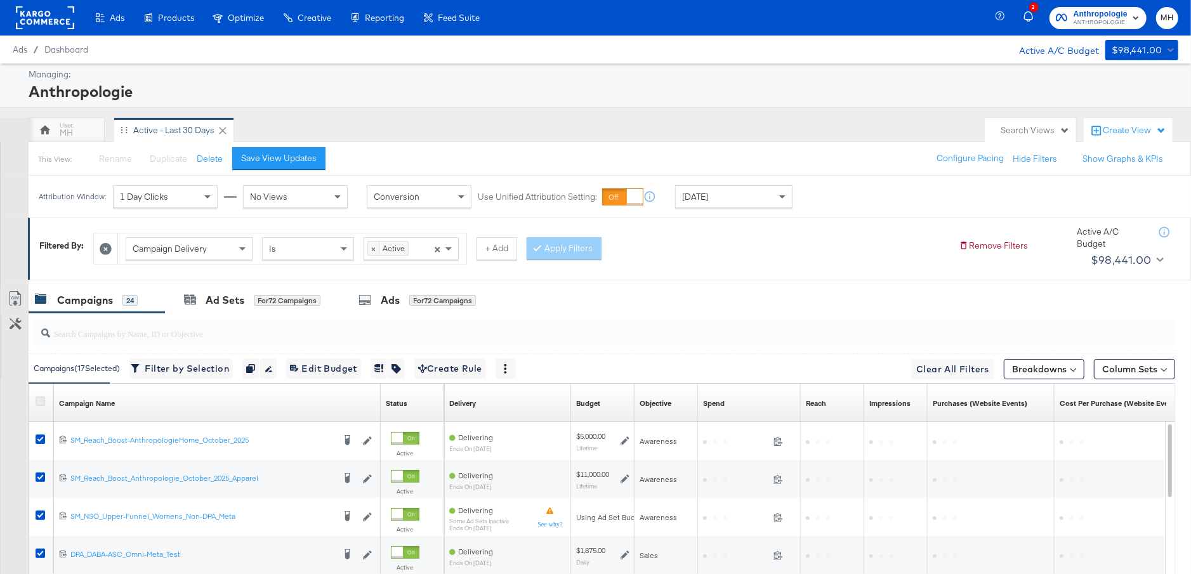
click at [37, 400] on icon at bounding box center [41, 402] width 10 height 10
click at [0, 0] on input "checkbox" at bounding box center [0, 0] width 0 height 0
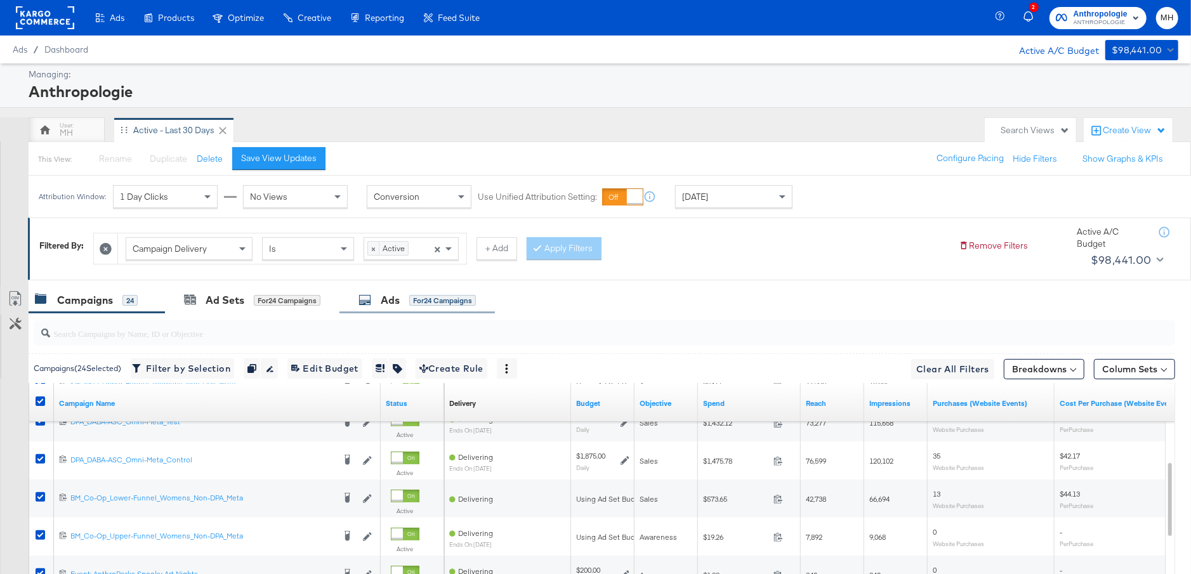
click at [404, 305] on div "Ads for 24 Campaigns" at bounding box center [417, 300] width 117 height 15
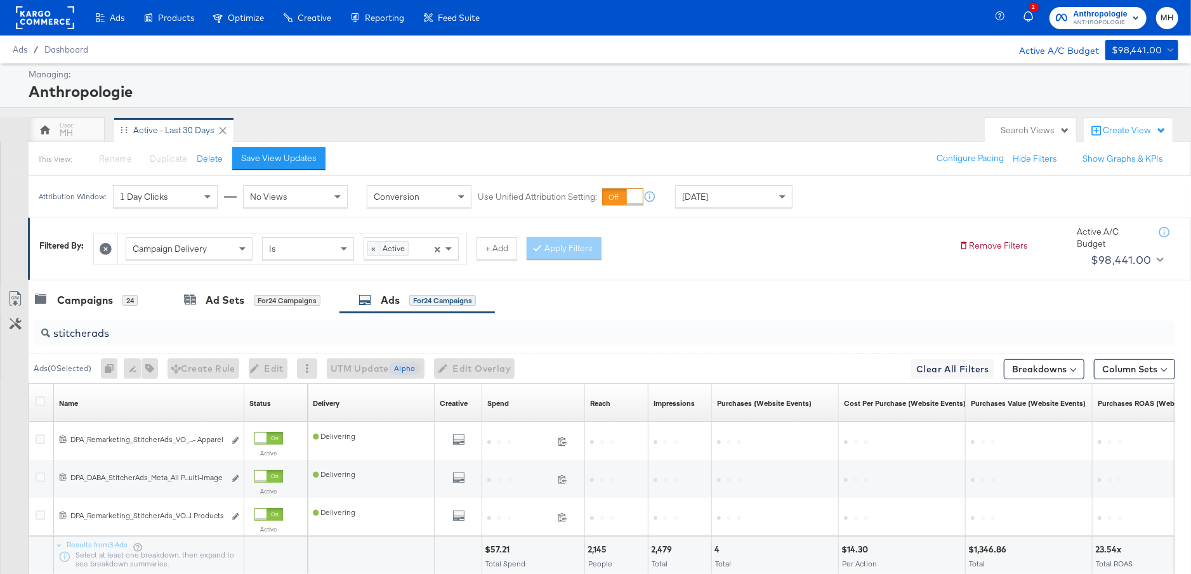
click at [134, 332] on input "stitcherads" at bounding box center [560, 328] width 1020 height 25
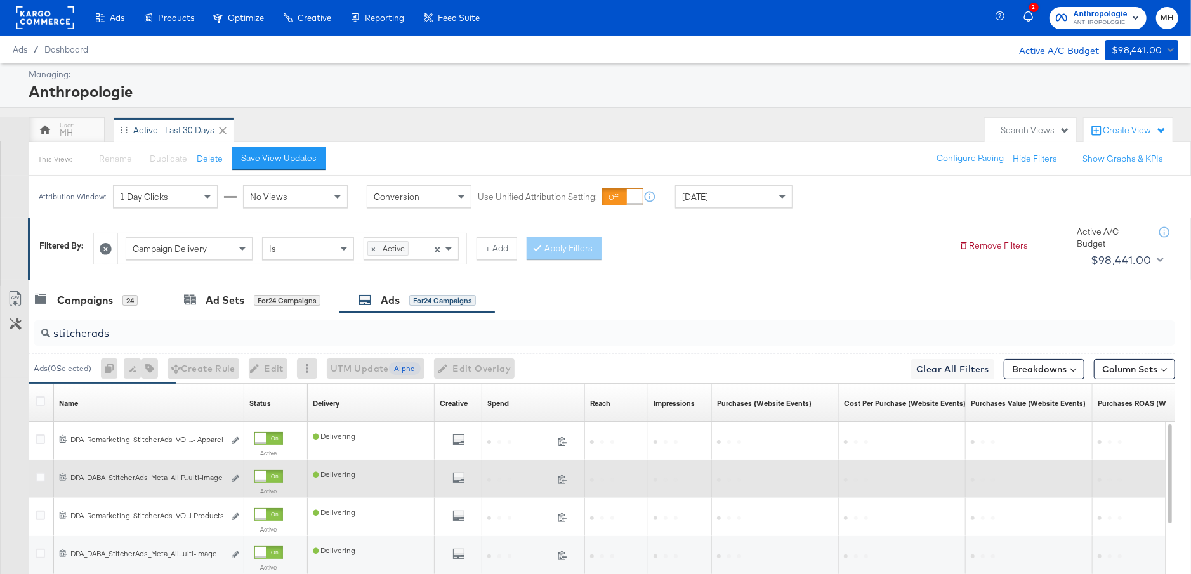
click at [480, 475] on div "All Previews" at bounding box center [459, 479] width 48 height 26
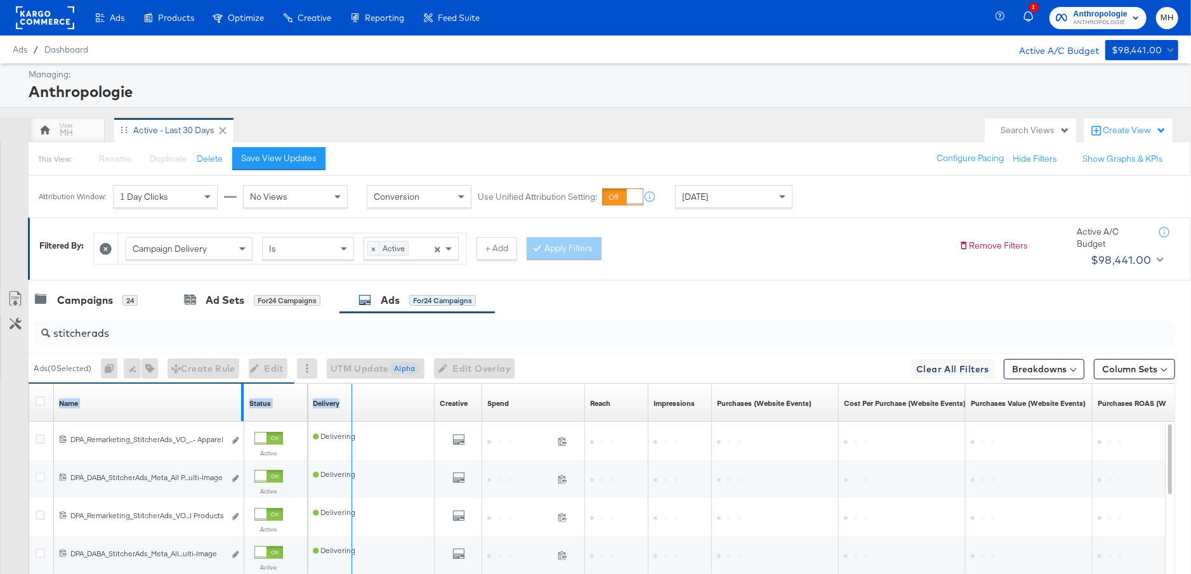
drag, startPoint x: 242, startPoint y: 399, endPoint x: 350, endPoint y: 403, distance: 107.3
click at [29, 384] on div "Name Sorting Unavailable Status Sorting Unavailable Delivery Sorting Unavailabl…" at bounding box center [29, 384] width 0 height 0
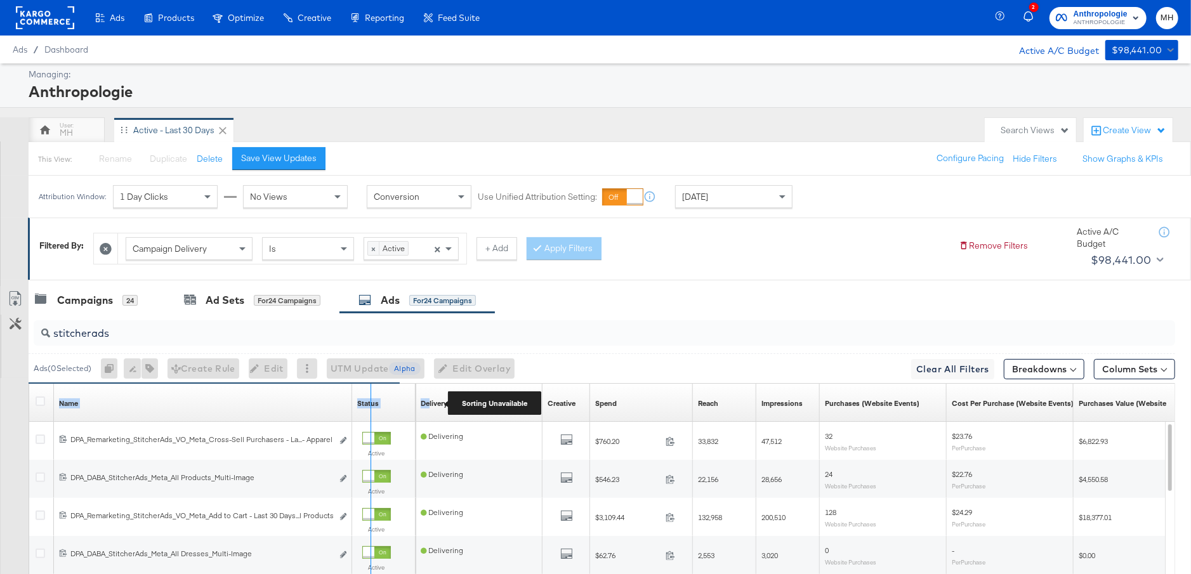
drag, startPoint x: 350, startPoint y: 396, endPoint x: 429, endPoint y: 400, distance: 78.8
click at [29, 384] on div "Name Sorting Unavailable Status Sorting Unavailable Delivery Sorting Unavailabl…" at bounding box center [29, 384] width 0 height 0
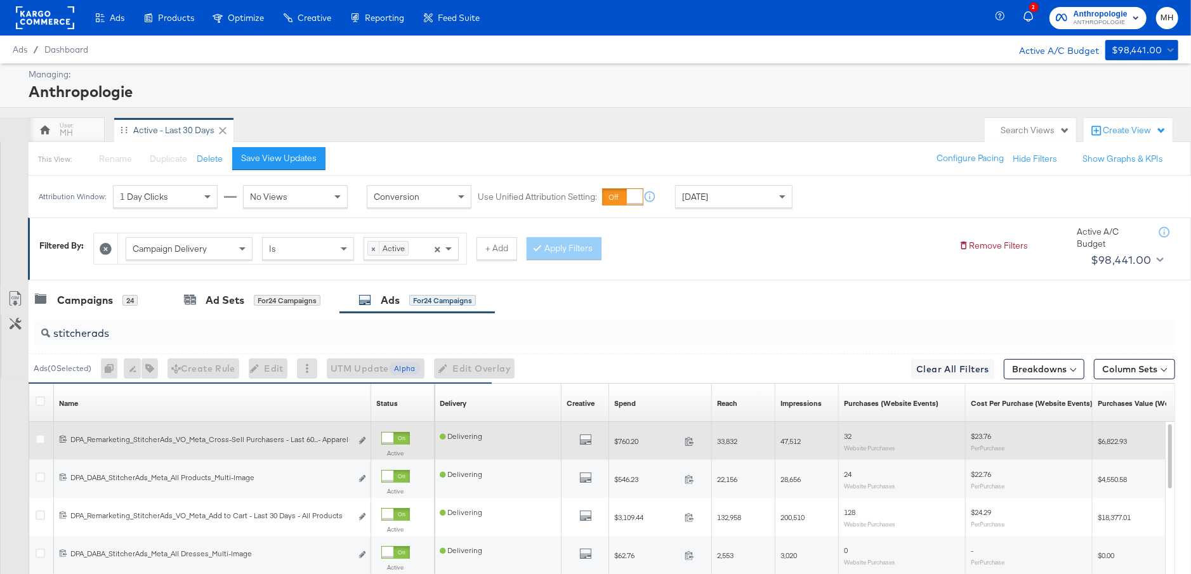
click at [585, 452] on div "All Previews" at bounding box center [586, 441] width 48 height 26
click at [583, 443] on icon "default" at bounding box center [585, 439] width 13 height 13
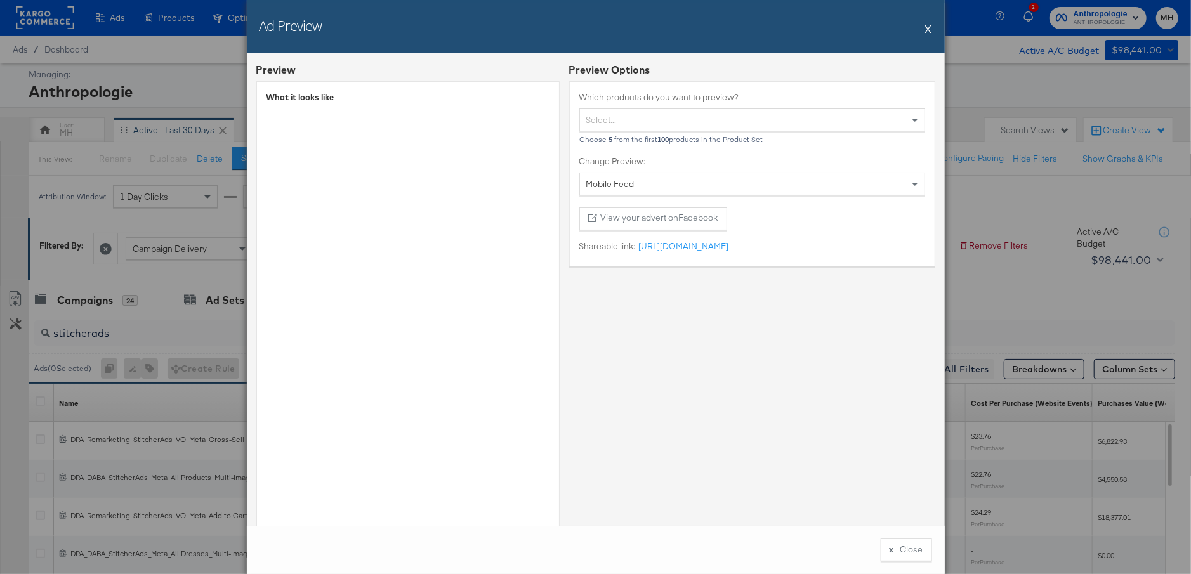
click at [929, 33] on button "X" at bounding box center [928, 28] width 7 height 25
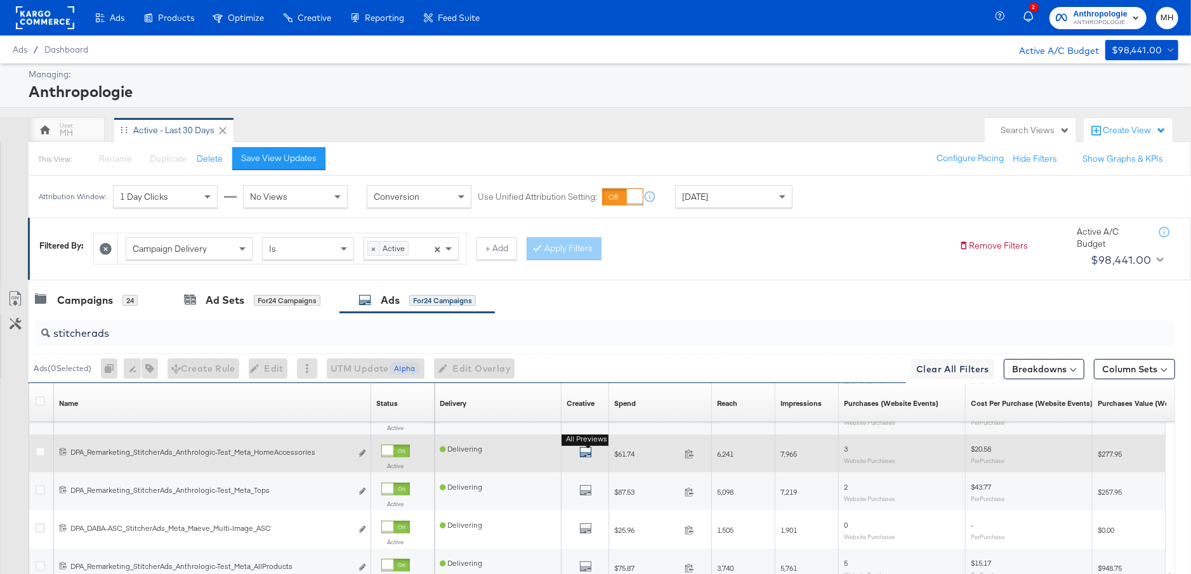
click at [585, 455] on icon "default" at bounding box center [585, 452] width 13 height 13
